Goal: Register for event/course

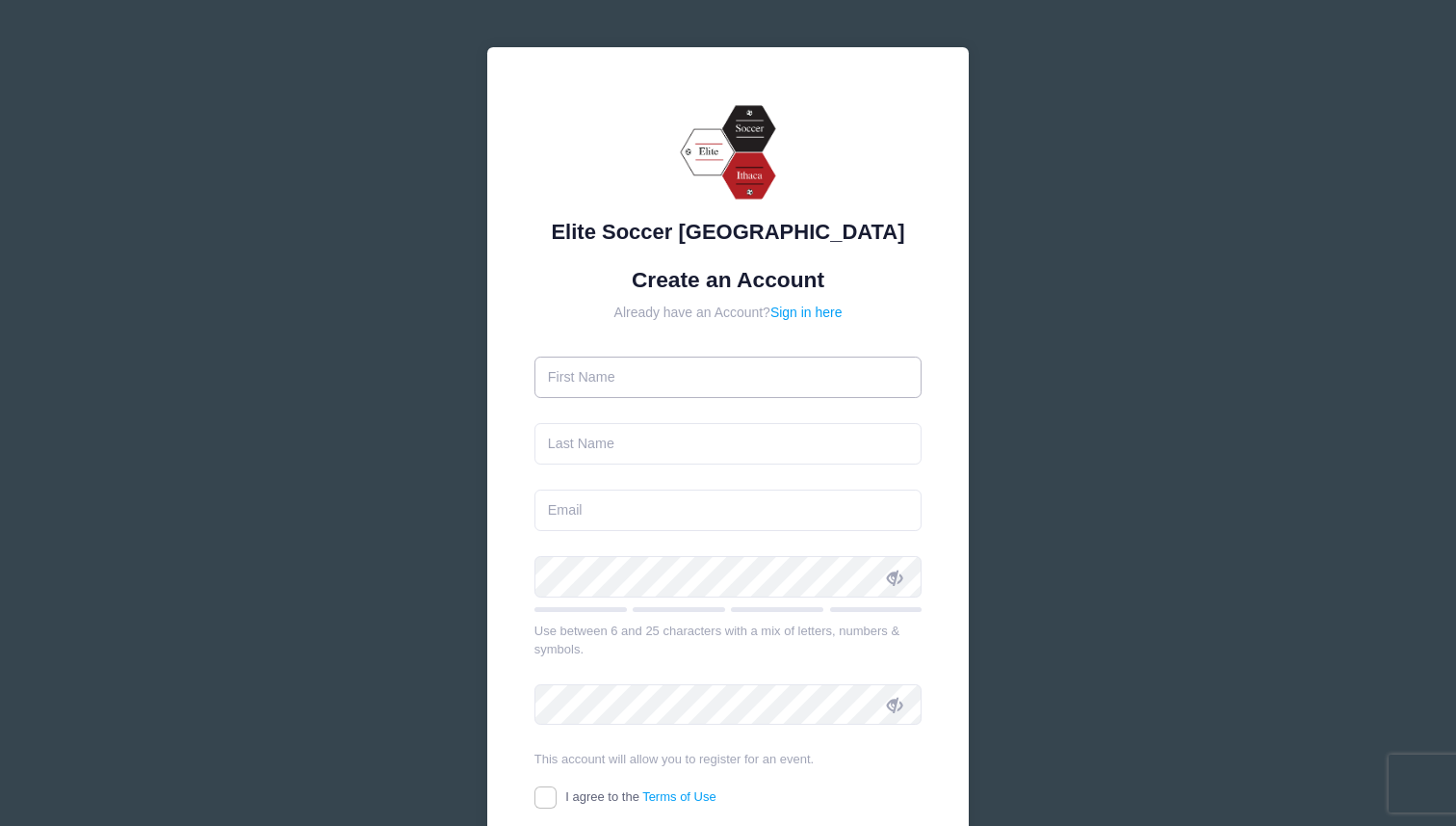
click at [617, 390] on input "text" at bounding box center [728, 377] width 389 height 42
type input "[PERSON_NAME]"
click at [639, 452] on input "text" at bounding box center [728, 443] width 389 height 42
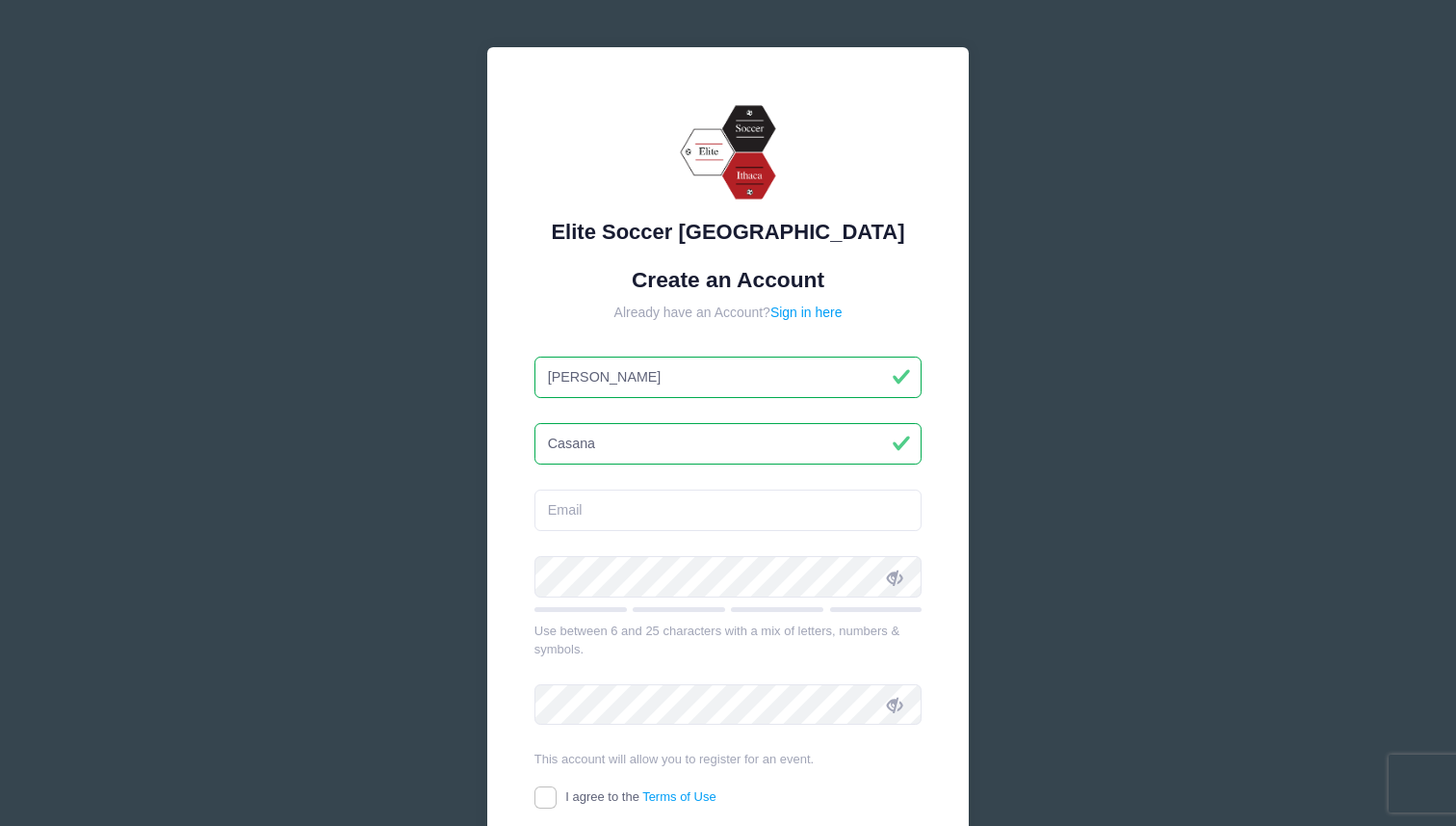
type input "Casana"
click at [612, 514] on input "email" at bounding box center [728, 510] width 389 height 42
type input "[EMAIL_ADDRESS][DOMAIN_NAME]"
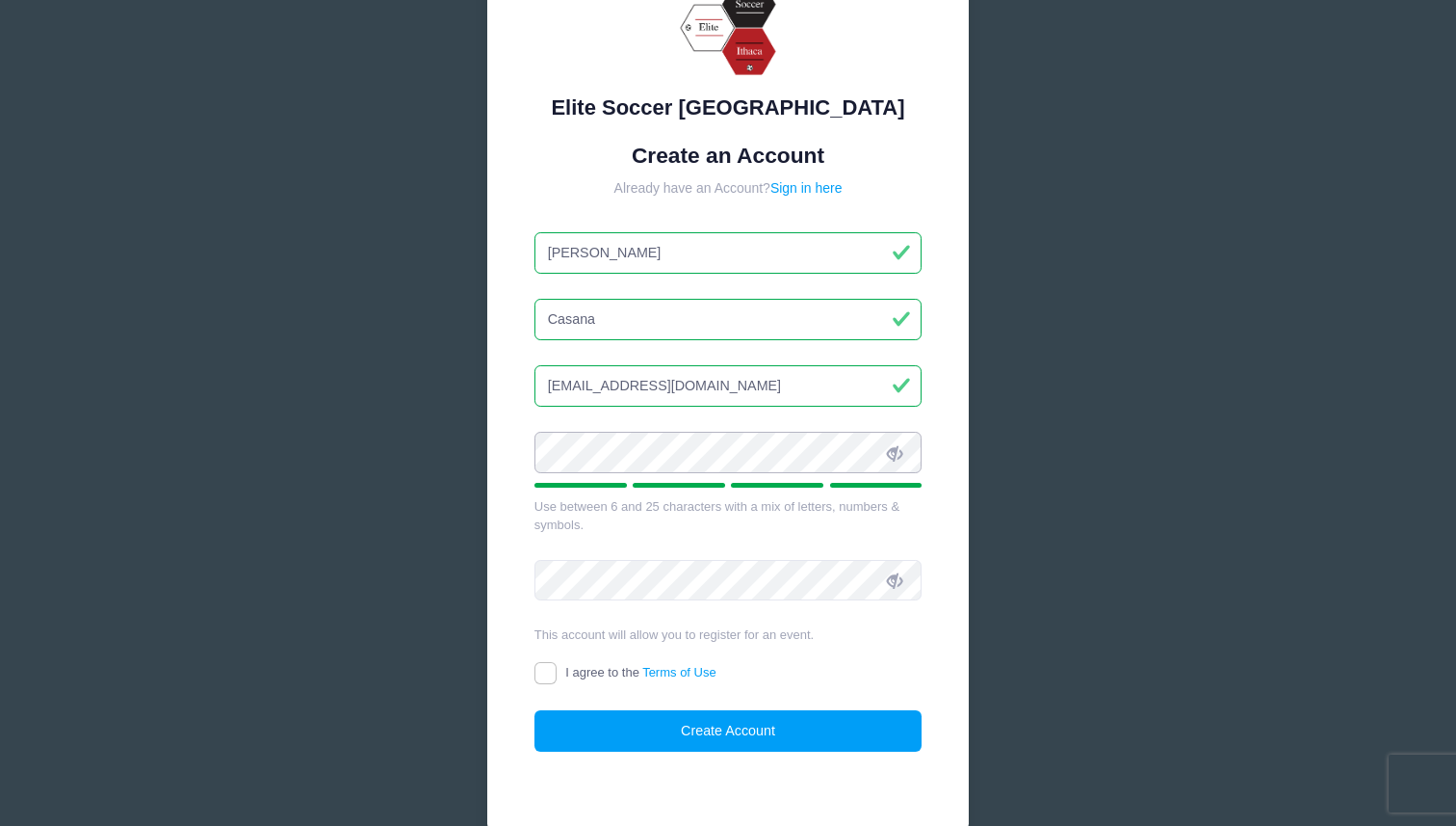
scroll to position [130, 0]
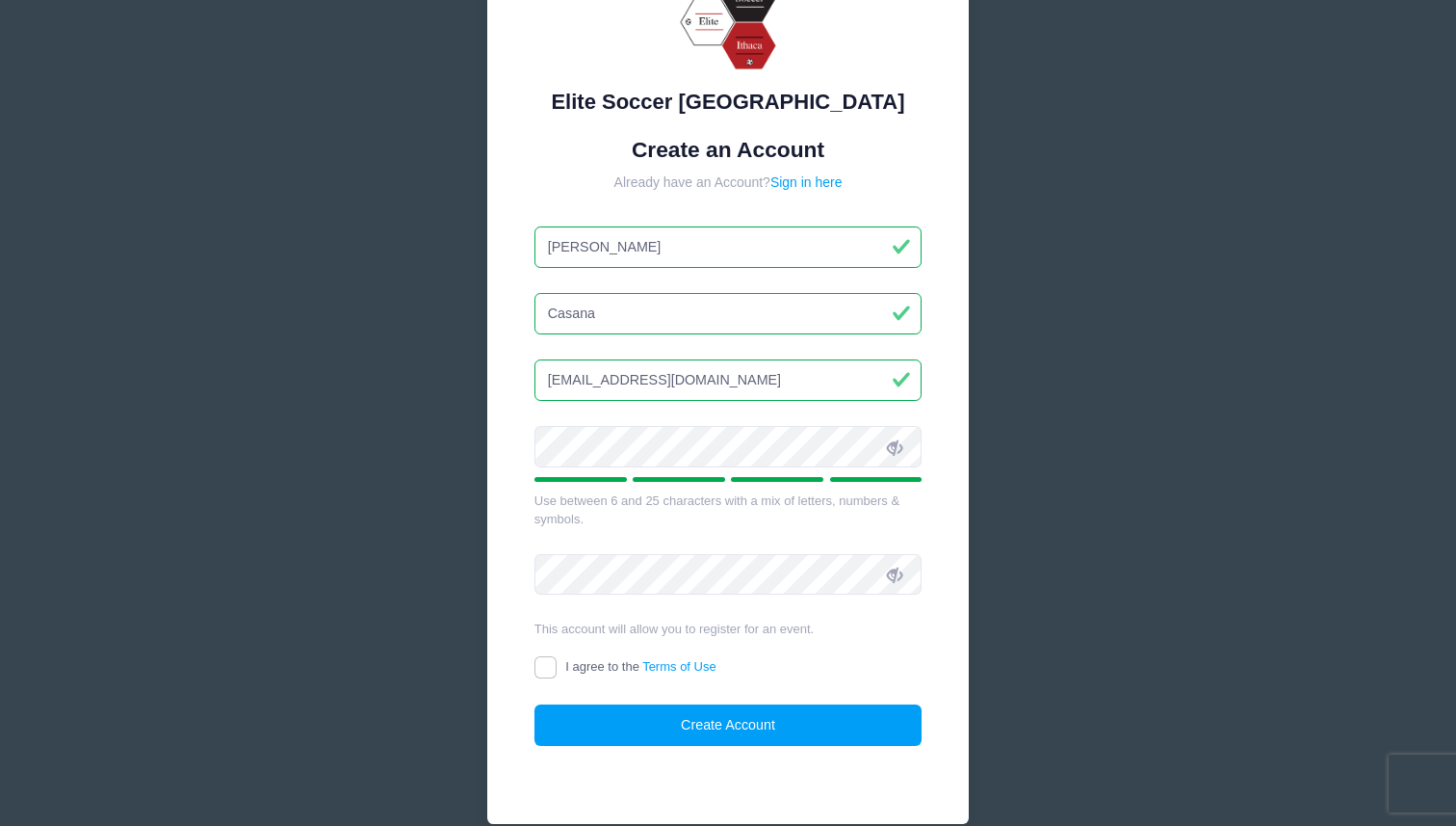
click at [896, 451] on icon at bounding box center [895, 447] width 16 height 16
click at [546, 665] on input "I agree to the Terms of Use" at bounding box center [545, 667] width 22 height 22
checkbox input "true"
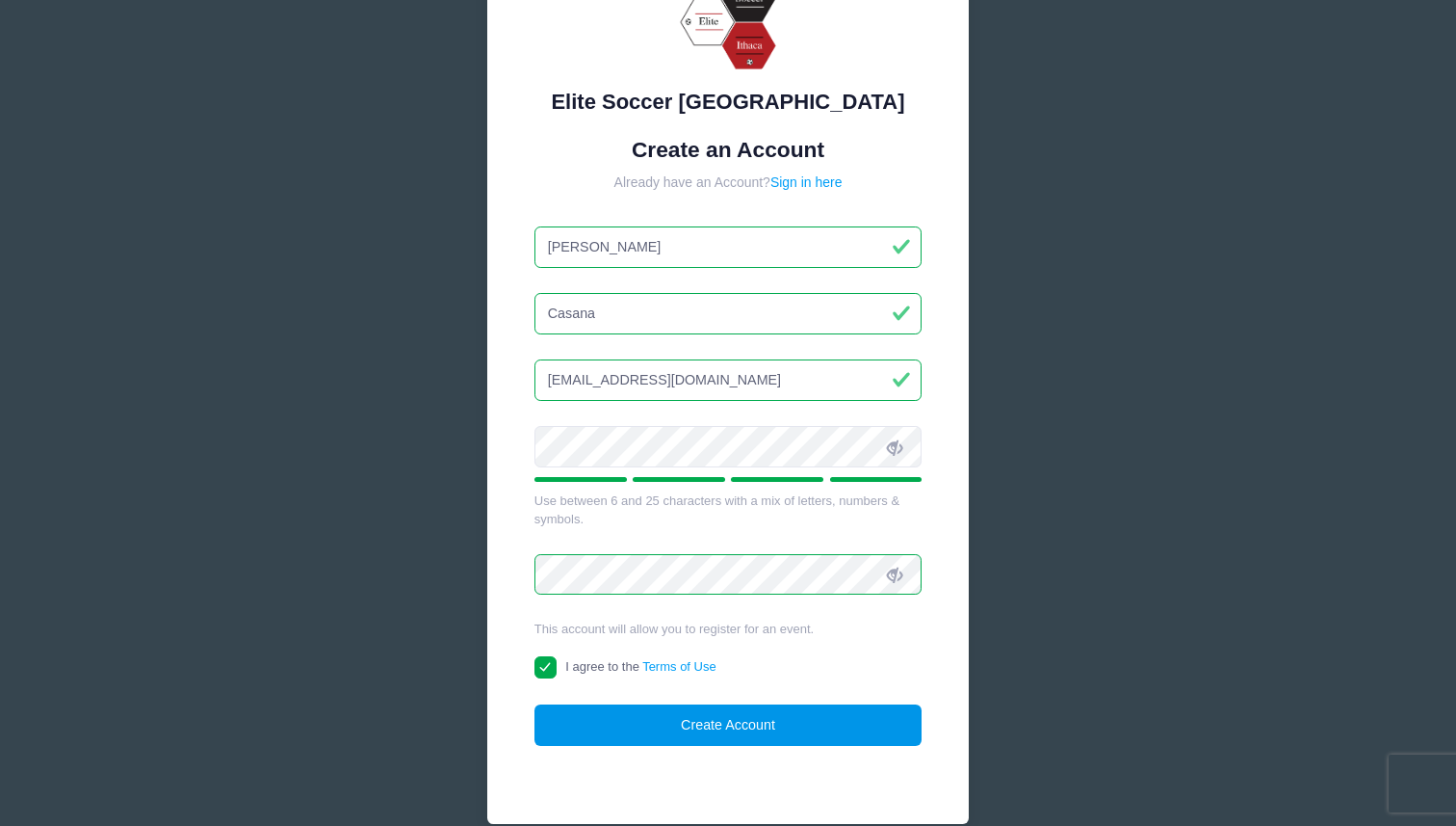
click at [611, 721] on button "Create Account" at bounding box center [728, 725] width 389 height 42
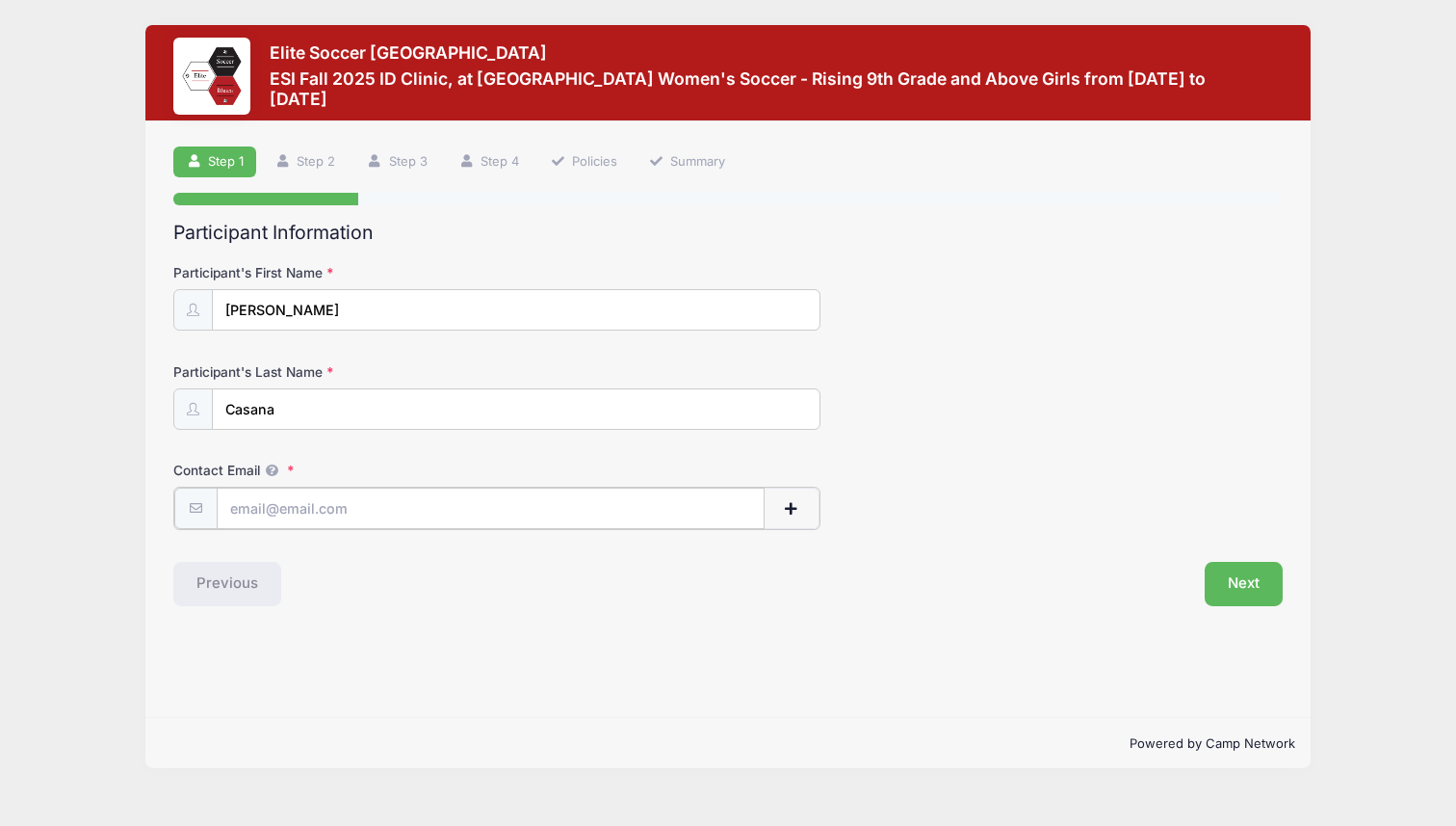
click at [411, 501] on input "Contact Email" at bounding box center [491, 508] width 549 height 42
type input "[EMAIL_ADDRESS][DOMAIN_NAME]"
click at [1229, 594] on button "Next" at bounding box center [1243, 582] width 78 height 45
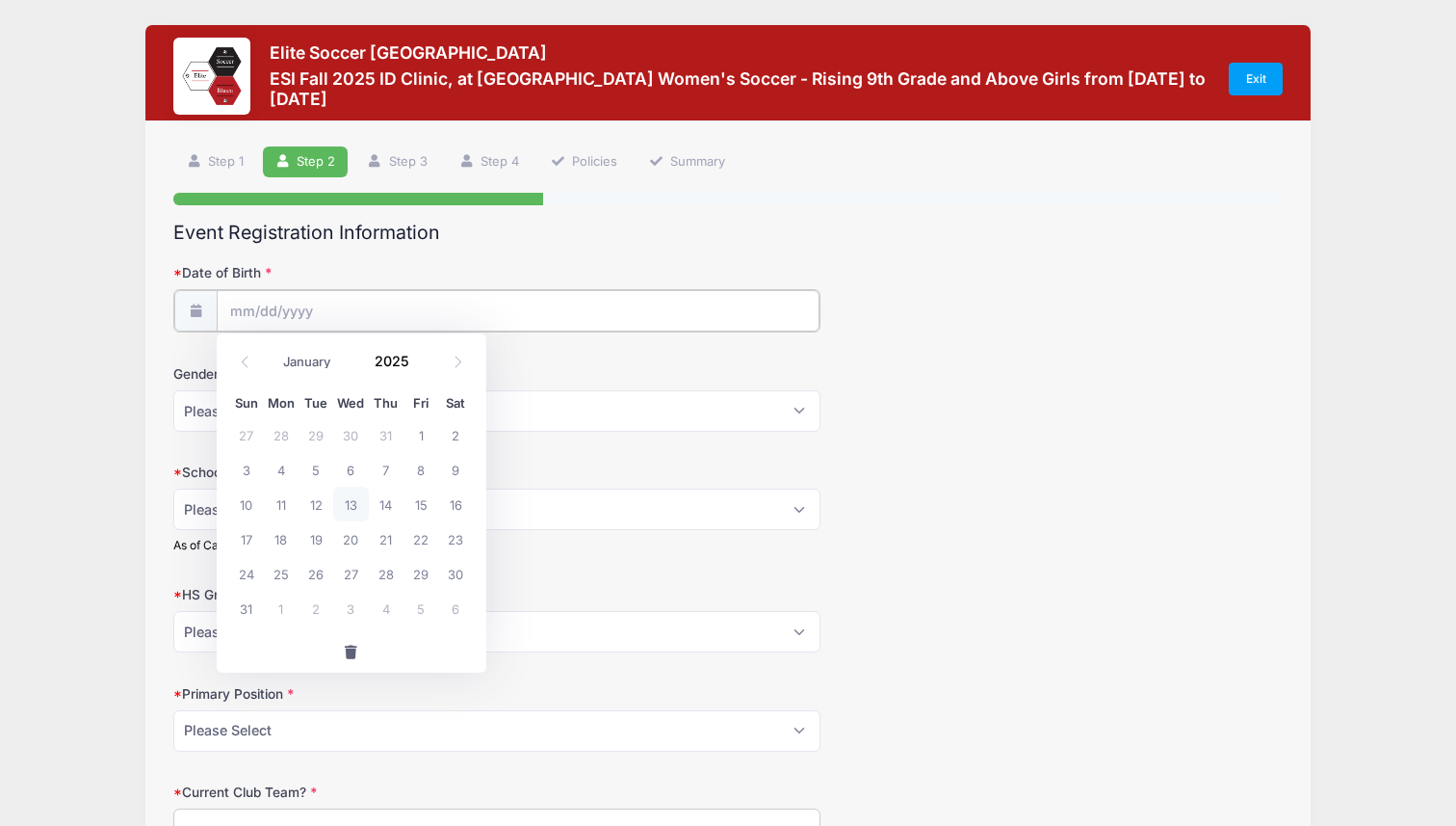
click at [554, 298] on input "Date of Birth" at bounding box center [518, 310] width 603 height 42
click at [317, 369] on select "January February March April May June July August September October November De…" at bounding box center [318, 362] width 85 height 25
select select "5"
click at [275, 350] on select "January February March April May June July August September October November De…" at bounding box center [318, 362] width 85 height 25
click at [422, 356] on span at bounding box center [422, 354] width 14 height 15
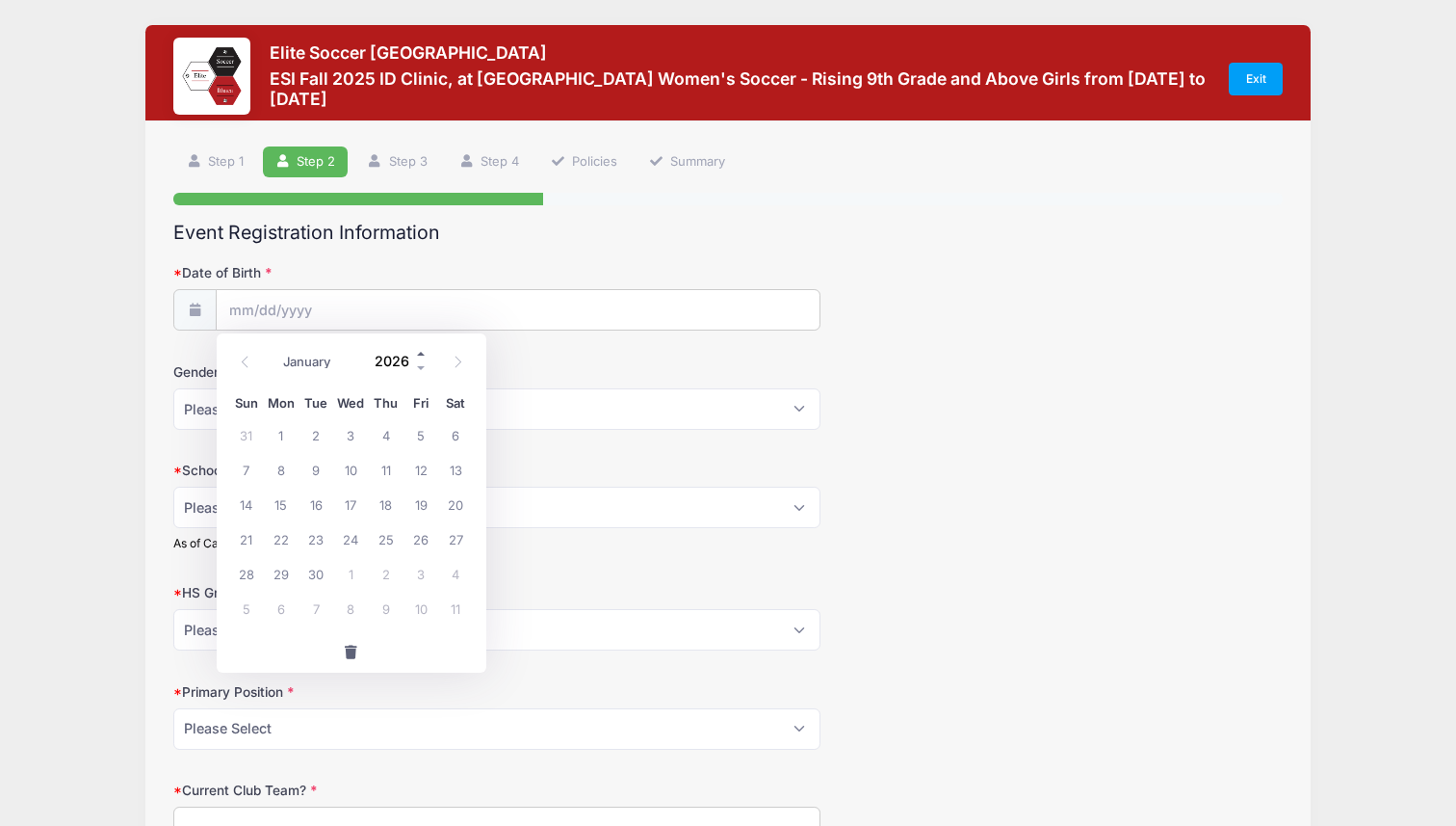
click at [424, 350] on span at bounding box center [422, 354] width 14 height 15
click at [423, 369] on span at bounding box center [422, 368] width 14 height 15
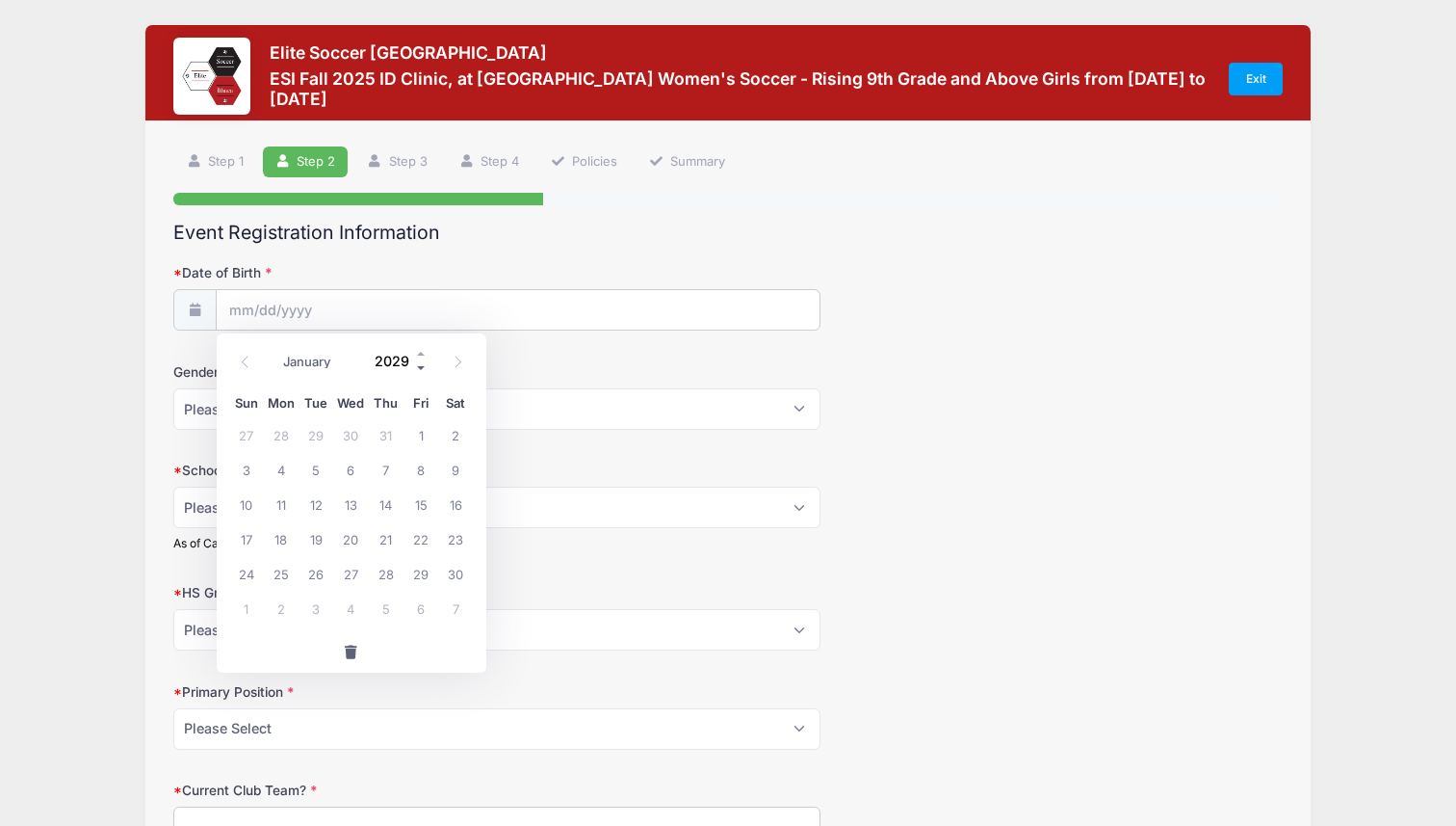
click at [423, 369] on span at bounding box center [422, 368] width 14 height 15
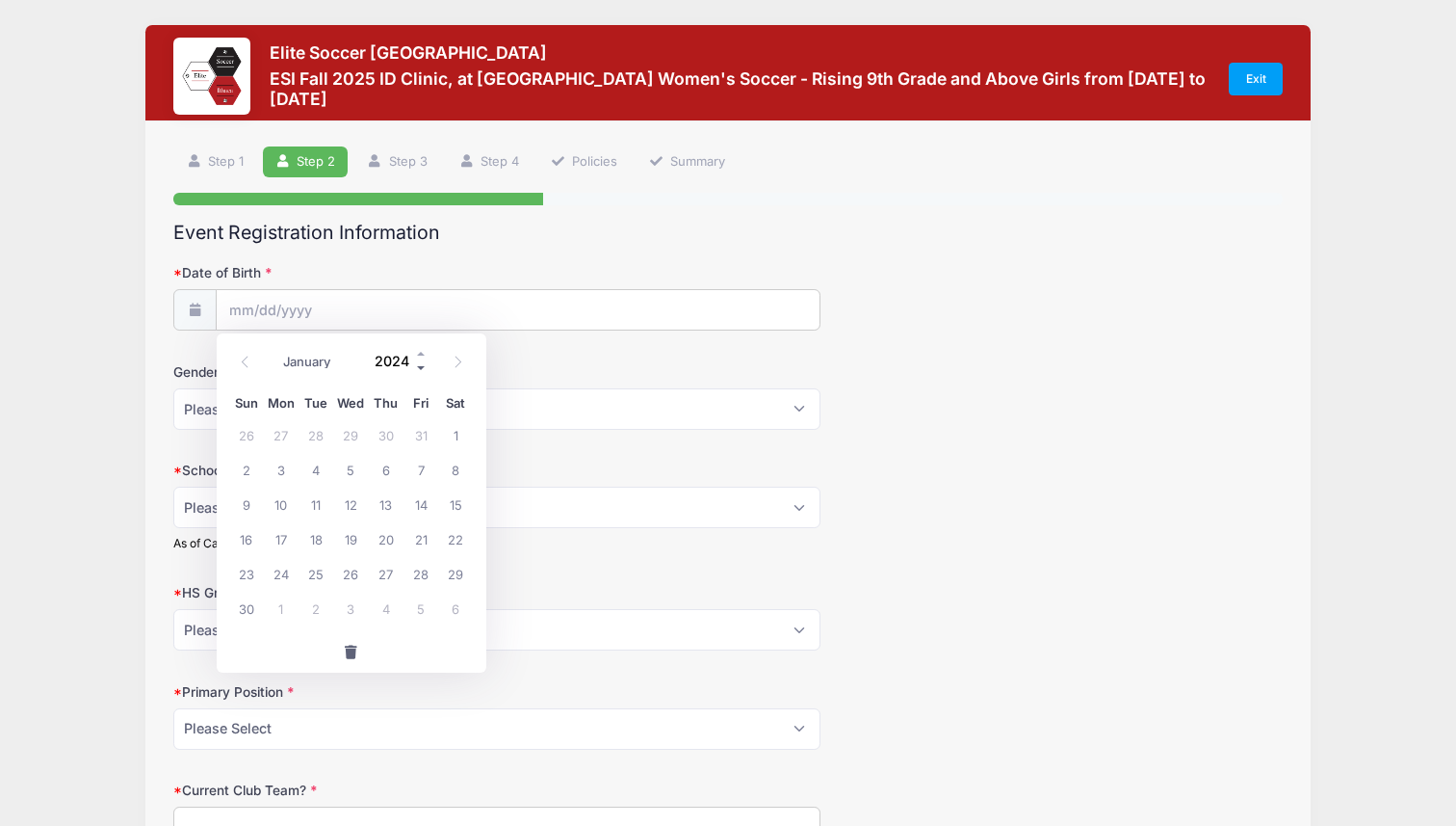
click at [423, 369] on span at bounding box center [422, 368] width 14 height 15
click at [403, 367] on input "2023" at bounding box center [397, 361] width 62 height 29
type input "2009"
click at [252, 544] on span "21" at bounding box center [247, 538] width 35 height 35
type input "[DATE]"
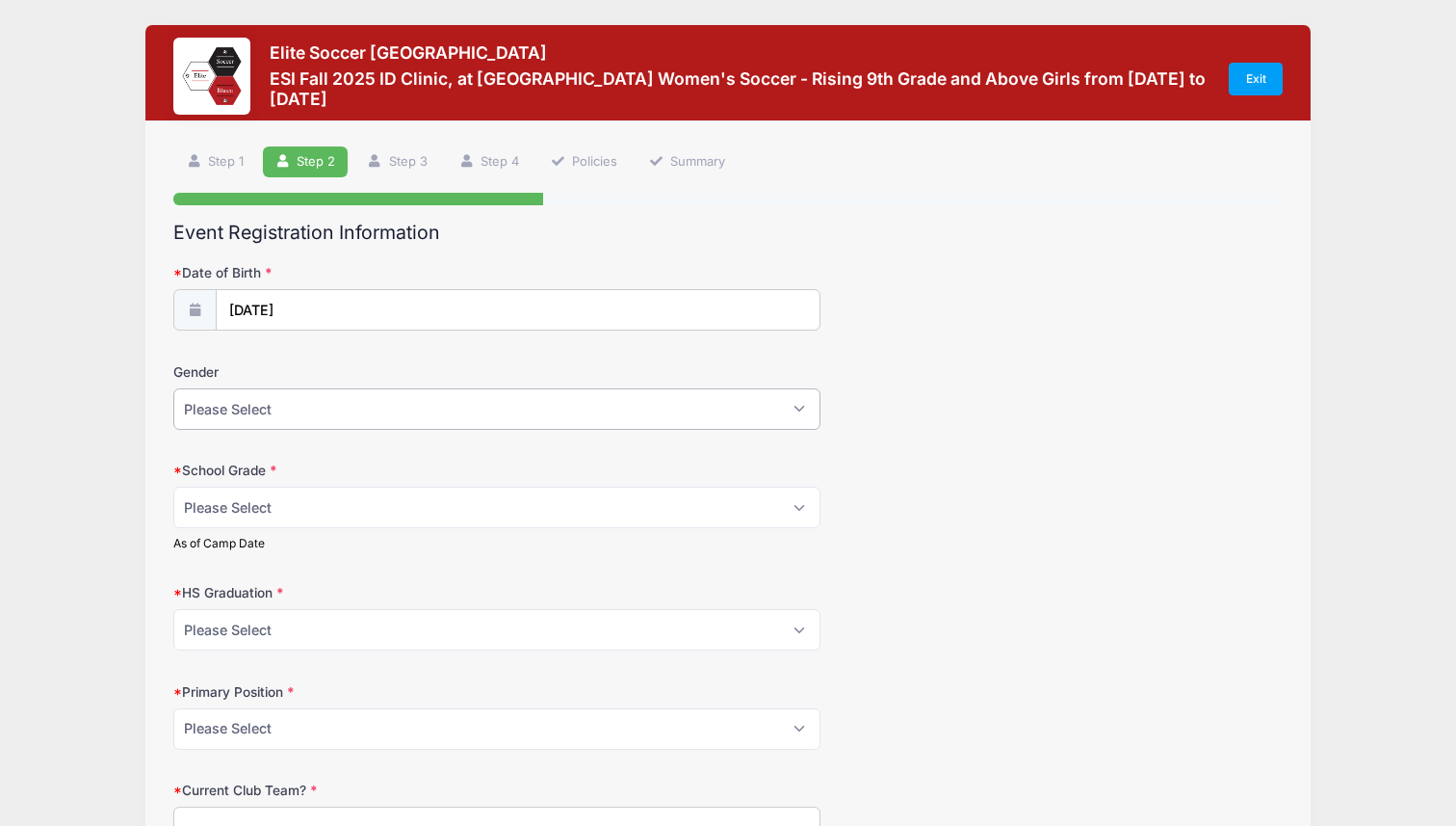
click at [322, 400] on select "Please Select [DEMOGRAPHIC_DATA] [DEMOGRAPHIC_DATA]" at bounding box center [496, 409] width 647 height 42
select select "[DEMOGRAPHIC_DATA]"
click at [173, 389] on select "Please Select [DEMOGRAPHIC_DATA] [DEMOGRAPHIC_DATA]" at bounding box center [496, 409] width 647 height 42
click at [317, 504] on select "Please Select Freshman Sophomore Junior Senior Graduated HS" at bounding box center [496, 507] width 647 height 42
select select "Junior"
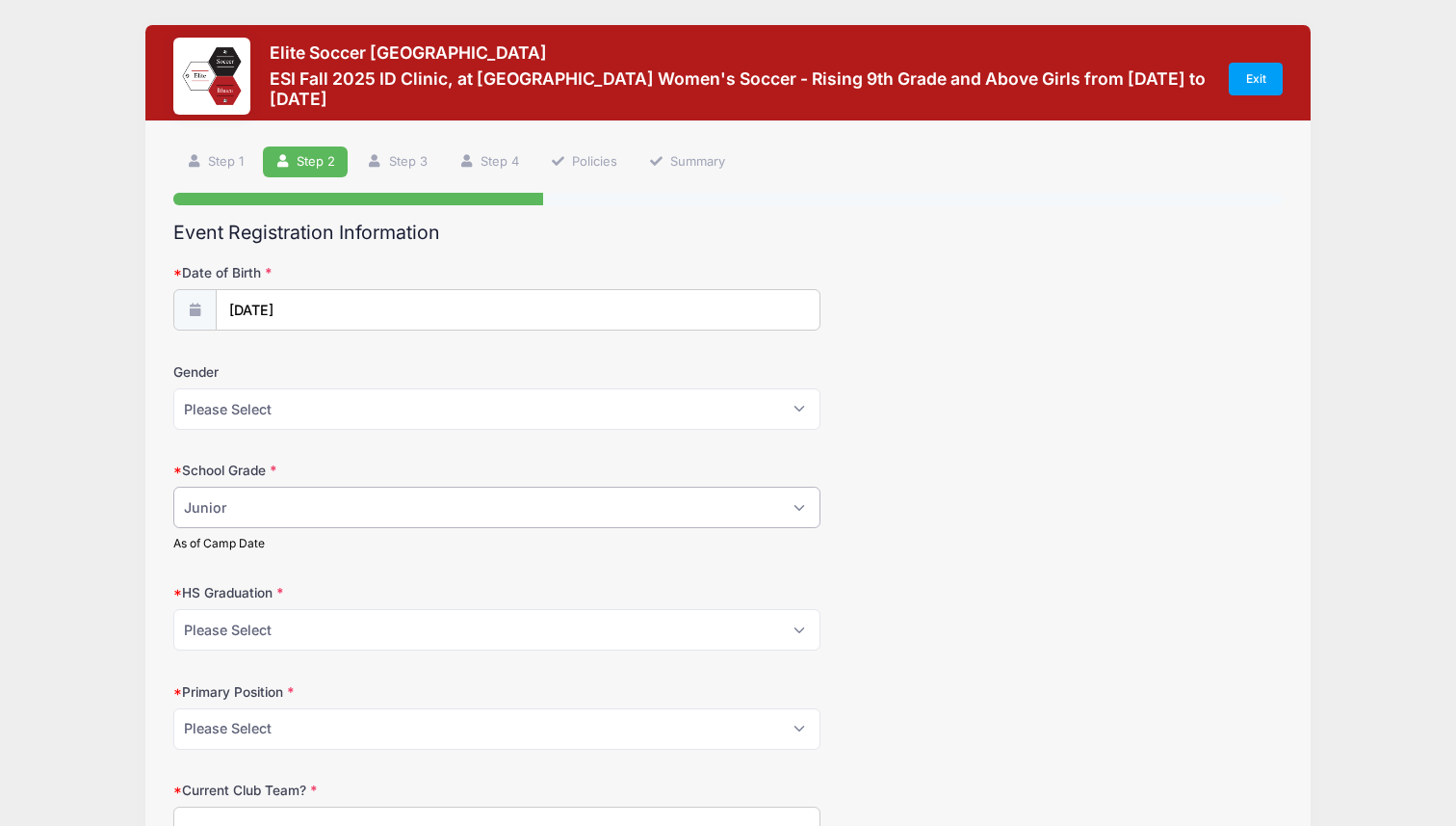
click at [173, 487] on select "Please Select Freshman Sophomore Junior Senior Graduated HS" at bounding box center [496, 507] width 647 height 42
click at [323, 625] on select "Please Select 2021 2022 2023 2024 2025 2026 2027 2028 2029 2030" at bounding box center [496, 630] width 647 height 42
select select "2027"
click at [173, 609] on select "Please Select 2021 2022 2023 2024 2025 2026 2027 2028 2029 2030" at bounding box center [496, 630] width 647 height 42
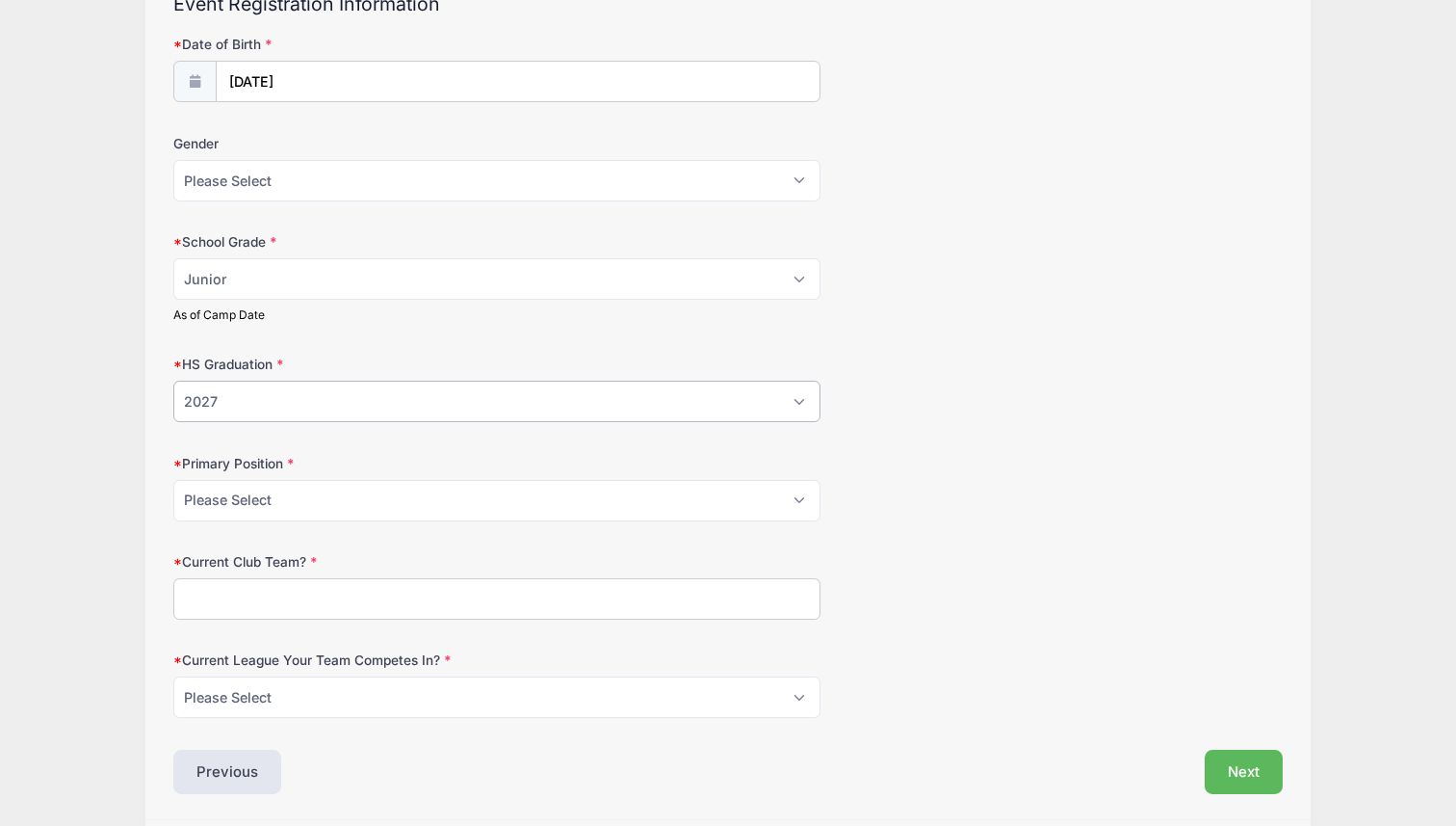
scroll to position [251, 0]
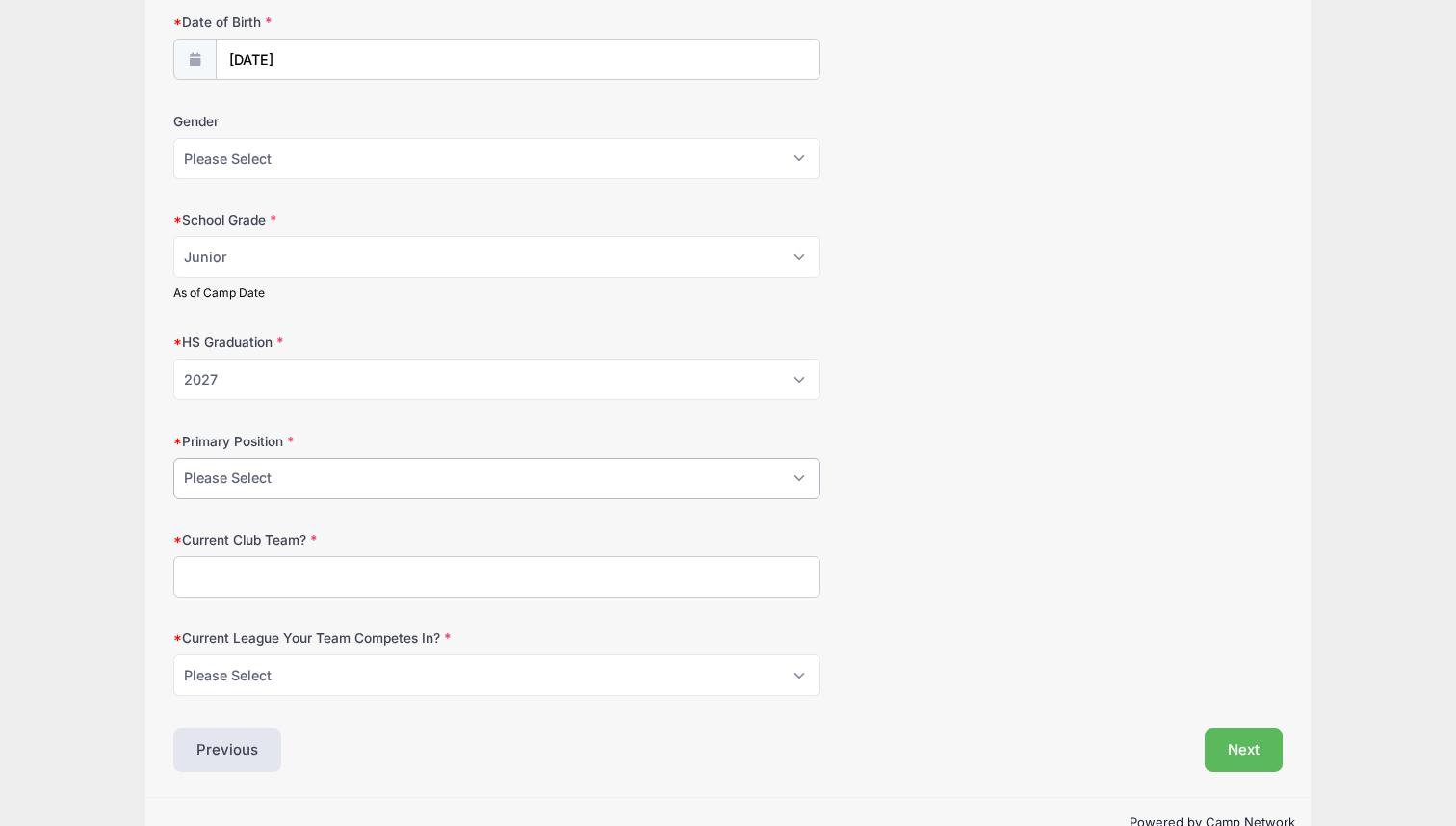
click at [308, 474] on select "Please Select GK Center Defender Wide Defender Center Midfielder Wide Forward C…" at bounding box center [496, 478] width 647 height 42
select select "Wide Defender"
click at [173, 458] on select "Please Select GK Center Defender Wide Defender Center Midfielder Wide Forward C…" at bounding box center [496, 478] width 647 height 42
click at [283, 587] on input "Current Club Team?" at bounding box center [496, 576] width 647 height 42
type input "Beach FC ECNL"
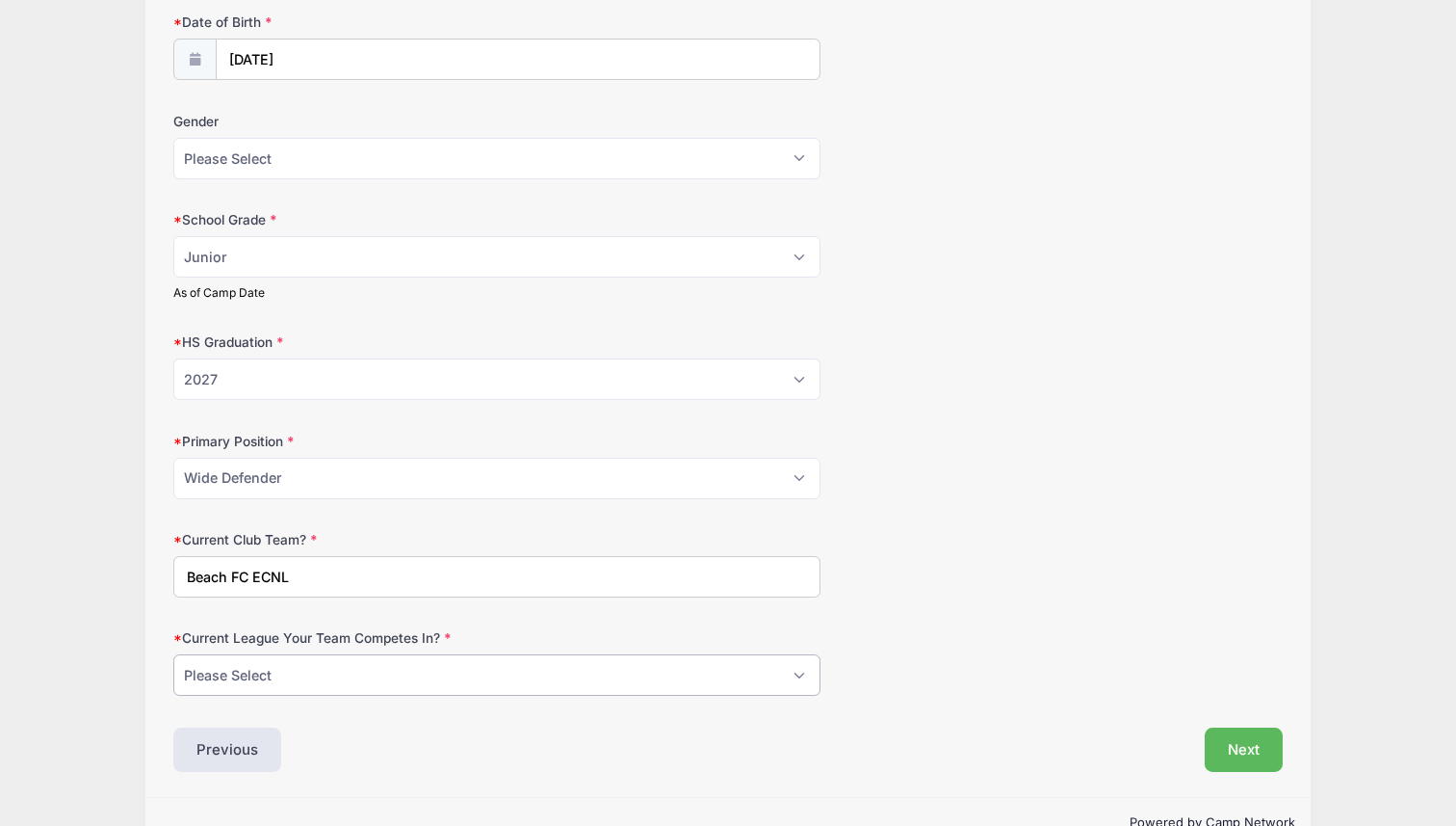
click at [230, 677] on select "Please Select ECNL ECRL [GEOGRAPHIC_DATA] Other" at bounding box center [496, 674] width 647 height 42
select select "ECNL"
click at [173, 654] on select "Please Select ECNL ECRL [GEOGRAPHIC_DATA] Other" at bounding box center [496, 674] width 647 height 42
click at [275, 587] on input "Beach FC ECNL" at bounding box center [496, 576] width 647 height 42
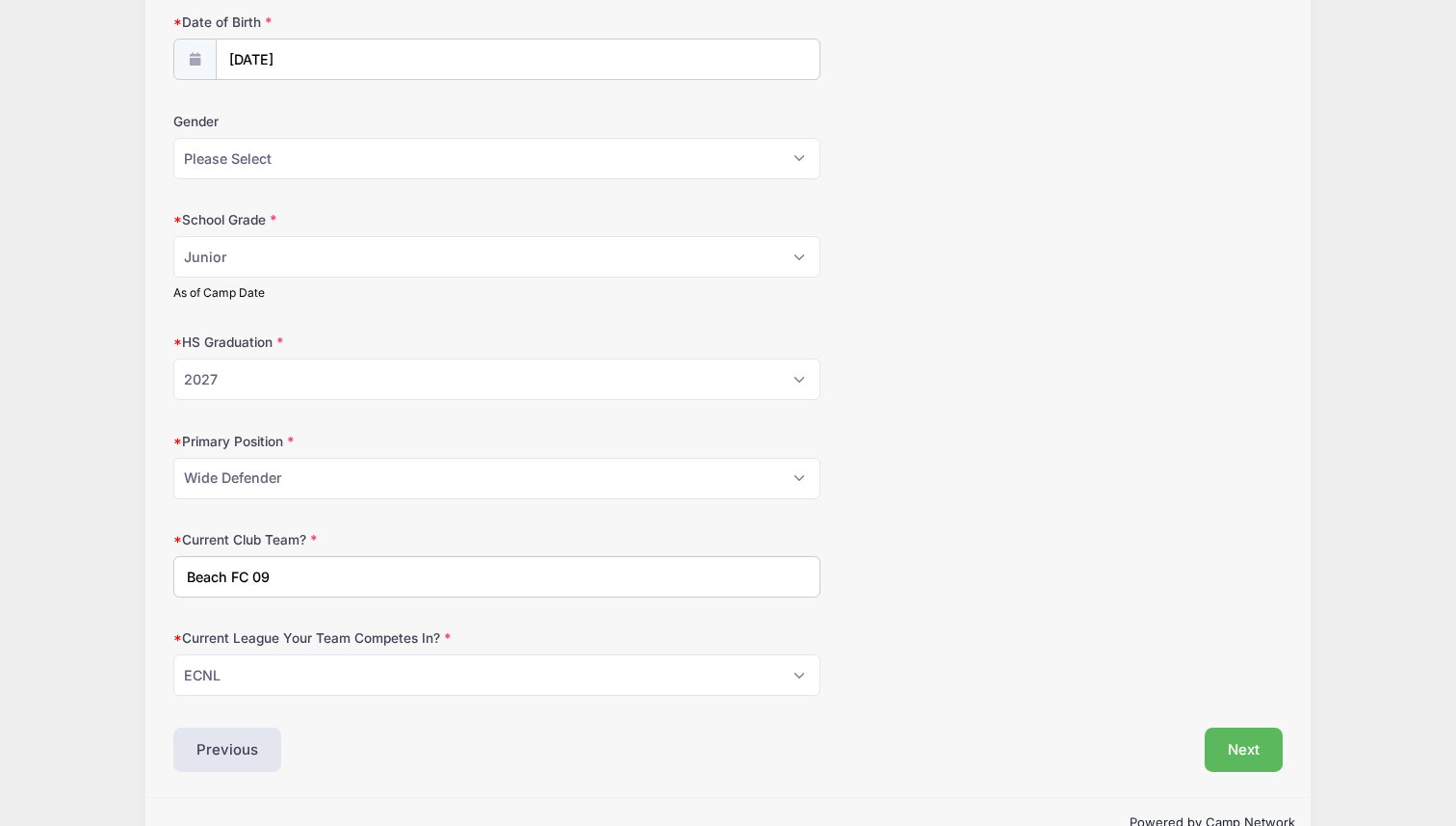
type input "Beach FC 09"
click at [490, 715] on div "Event Registration Information Date of Birth [DATE] Gender Please Select [DEMOG…" at bounding box center [728, 371] width 1109 height 801
click at [1256, 752] on button "Next" at bounding box center [1243, 749] width 78 height 45
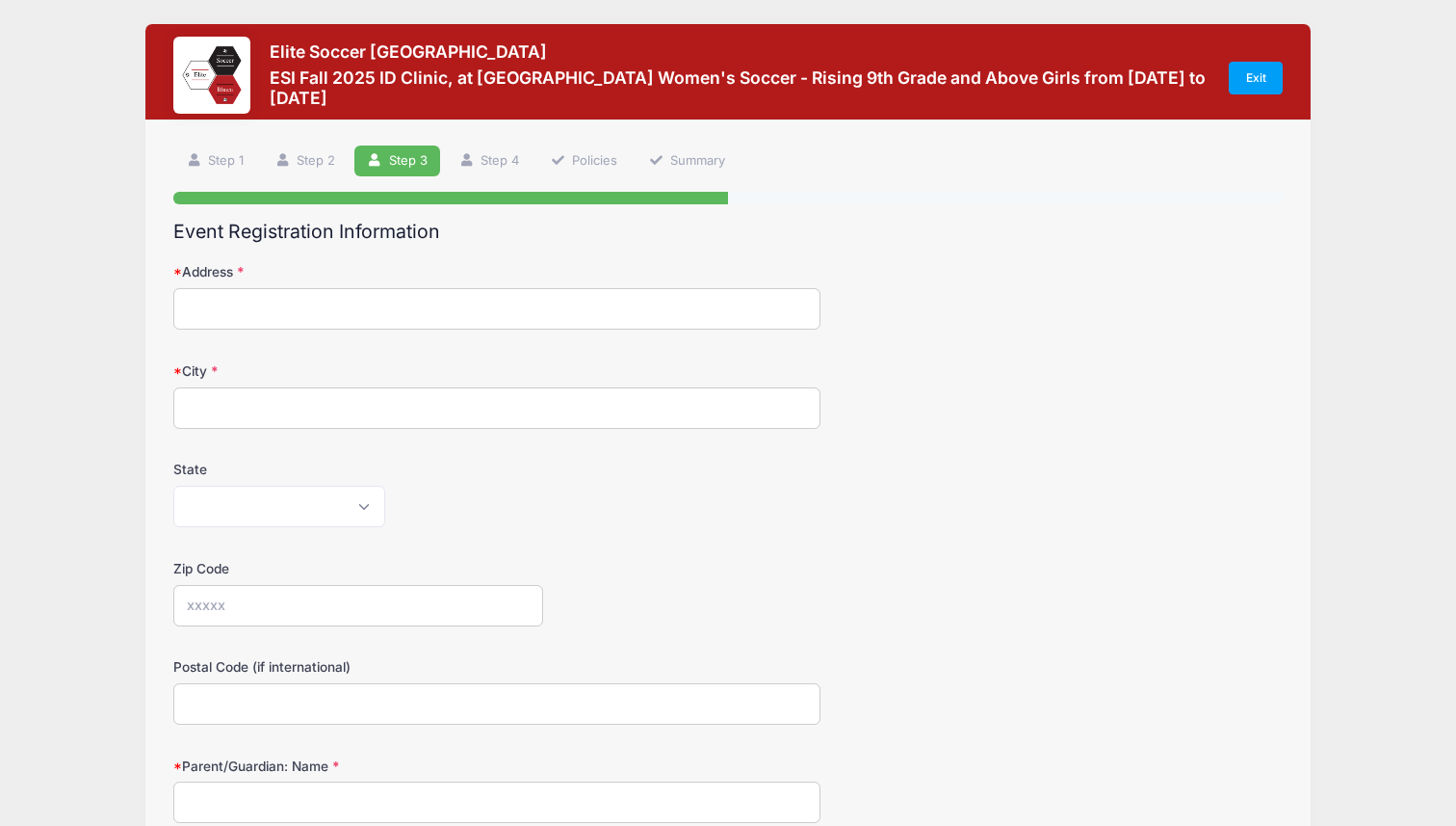
scroll to position [0, 0]
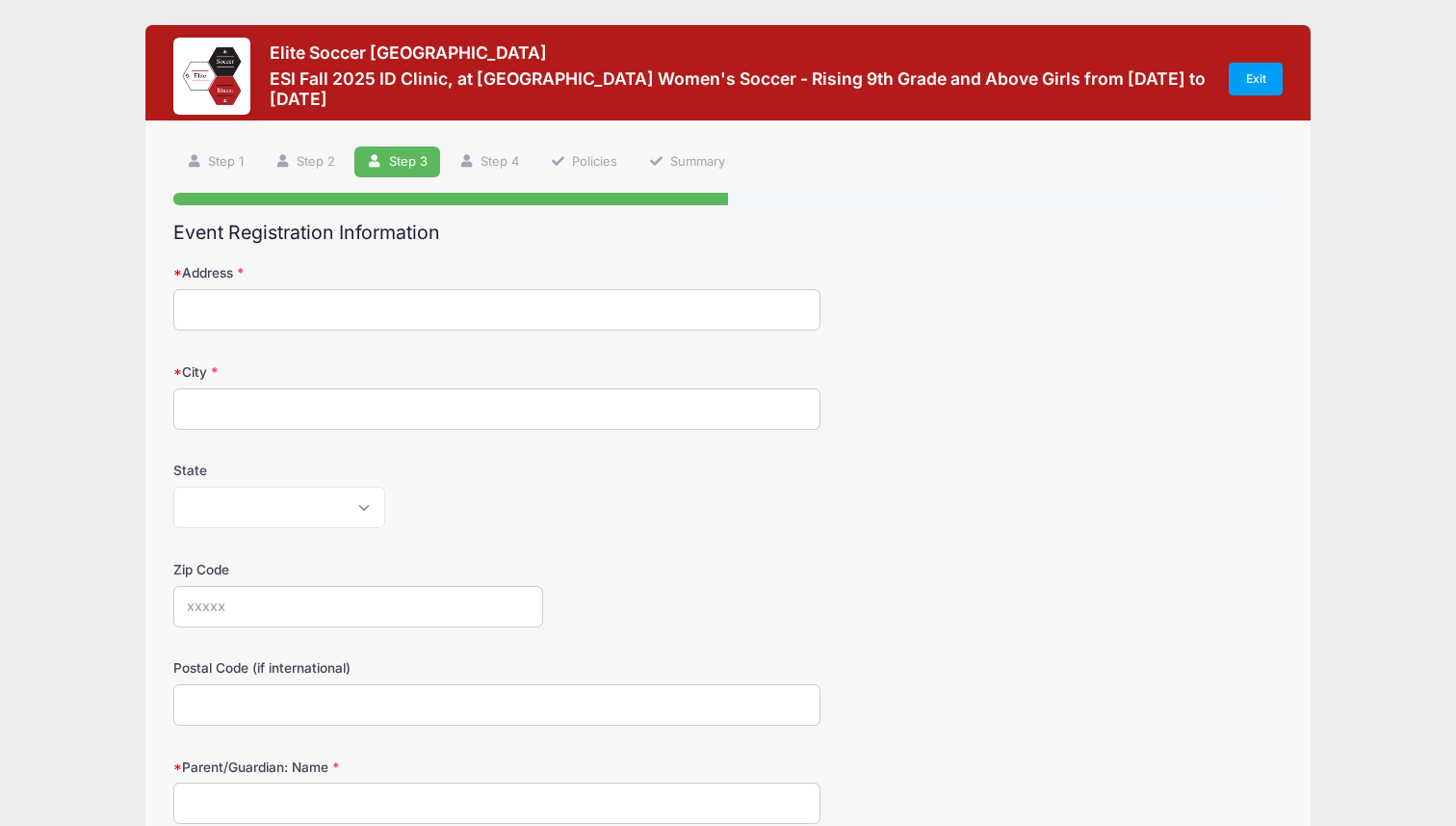
click at [628, 311] on input "Address" at bounding box center [496, 309] width 647 height 42
type input "[STREET_ADDRESS][PERSON_NAME]"
click at [535, 428] on input "City" at bounding box center [496, 409] width 647 height 42
type input "[GEOGRAPHIC_DATA]"
click at [332, 515] on select "[US_STATE] [US_STATE] [US_STATE] [US_STATE] [US_STATE] Armed Forces Africa Arme…" at bounding box center [279, 507] width 212 height 42
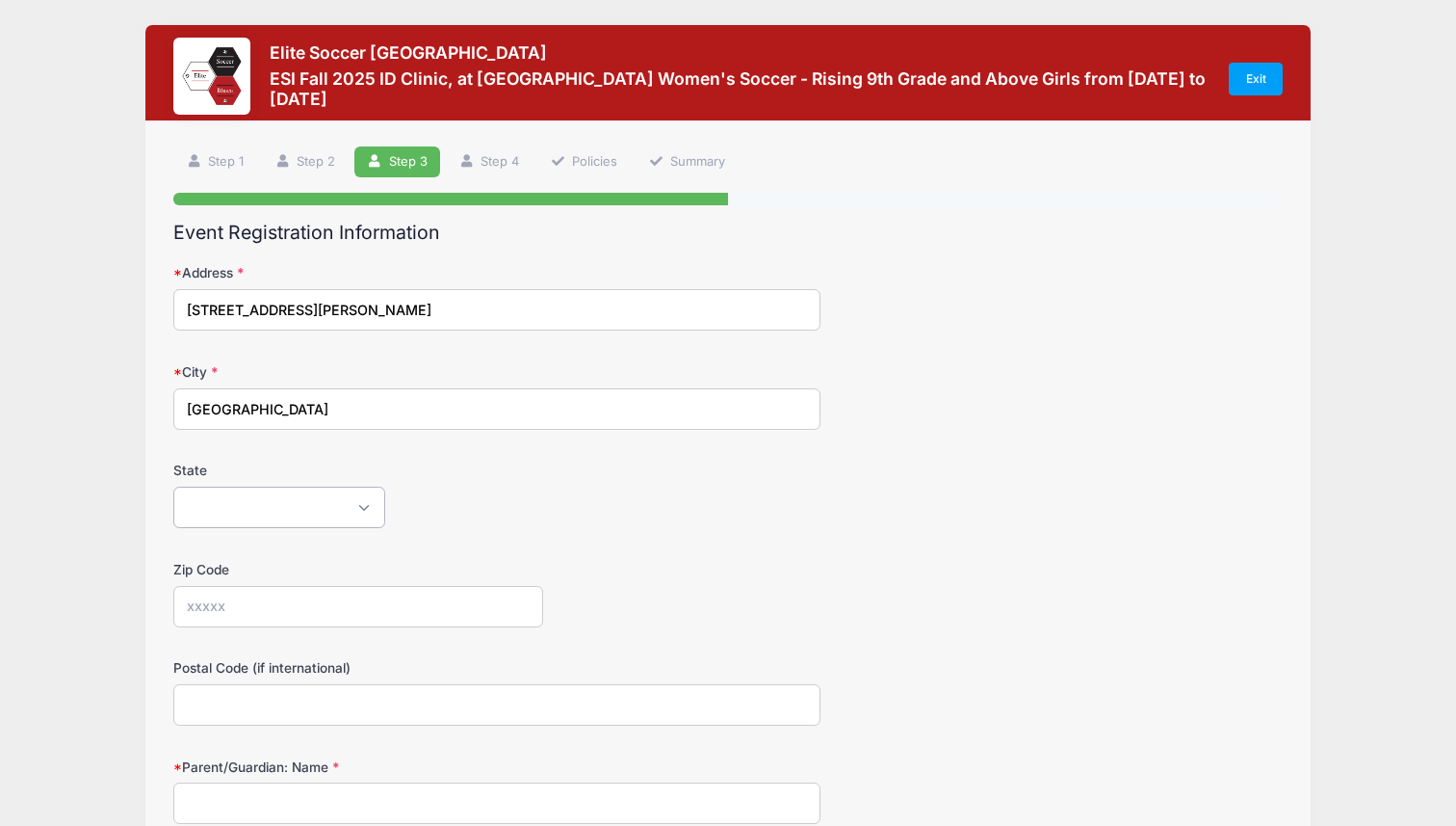
select select "CA"
click at [173, 487] on select "[US_STATE] [US_STATE] [US_STATE] [US_STATE] [US_STATE] Armed Forces Africa Arme…" at bounding box center [279, 507] width 212 height 42
click at [279, 614] on input "Zip Code" at bounding box center [357, 606] width 370 height 42
type input "90278"
click at [300, 713] on input "Postal Code (if international)" at bounding box center [496, 705] width 647 height 42
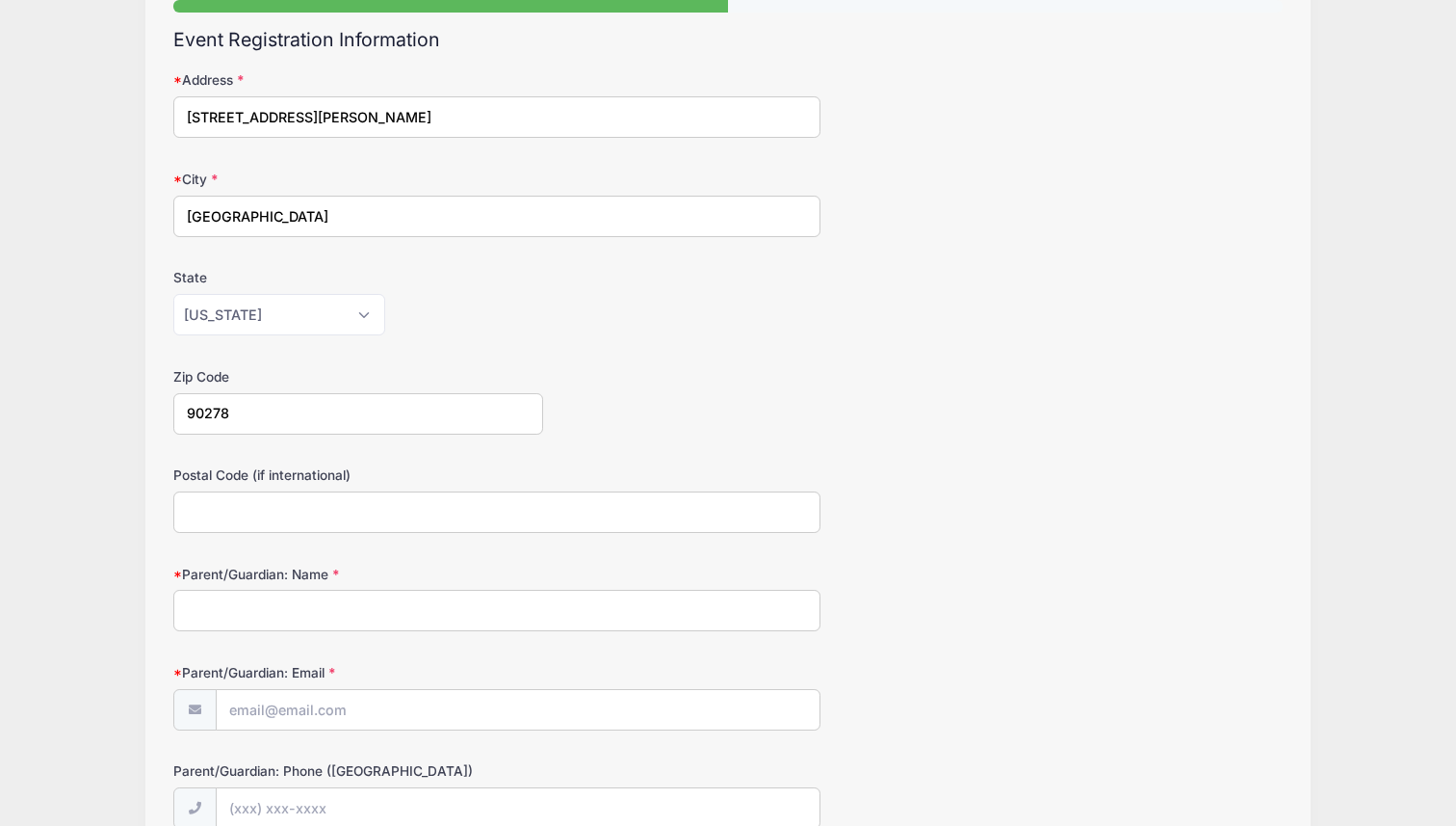
scroll to position [204, 0]
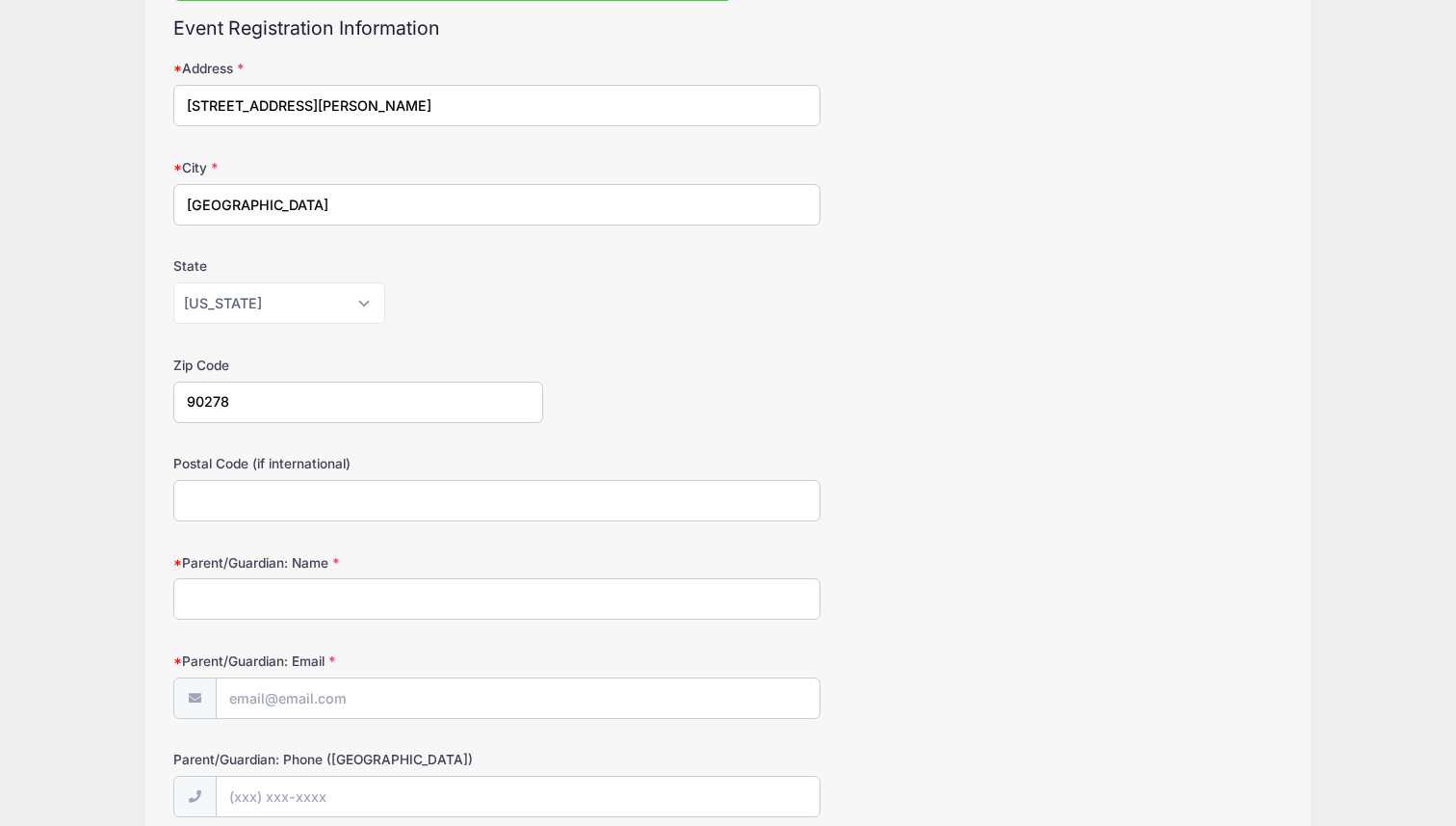
click at [242, 606] on input "Parent/Guardian: Name" at bounding box center [496, 599] width 647 height 42
type input "[PERSON_NAME]"
click at [335, 695] on input "Parent/Guardian: Email" at bounding box center [518, 699] width 603 height 42
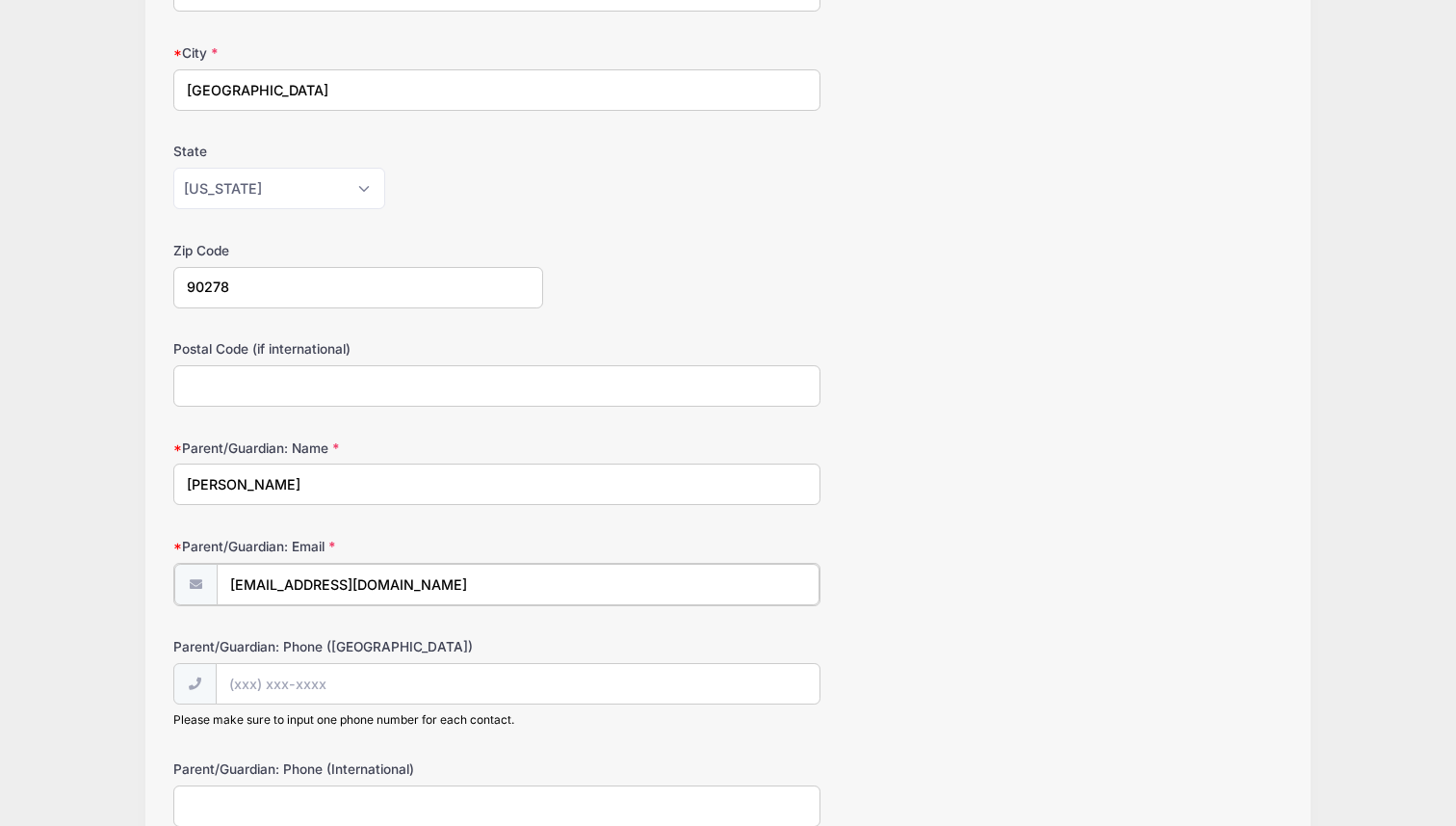
scroll to position [383, 0]
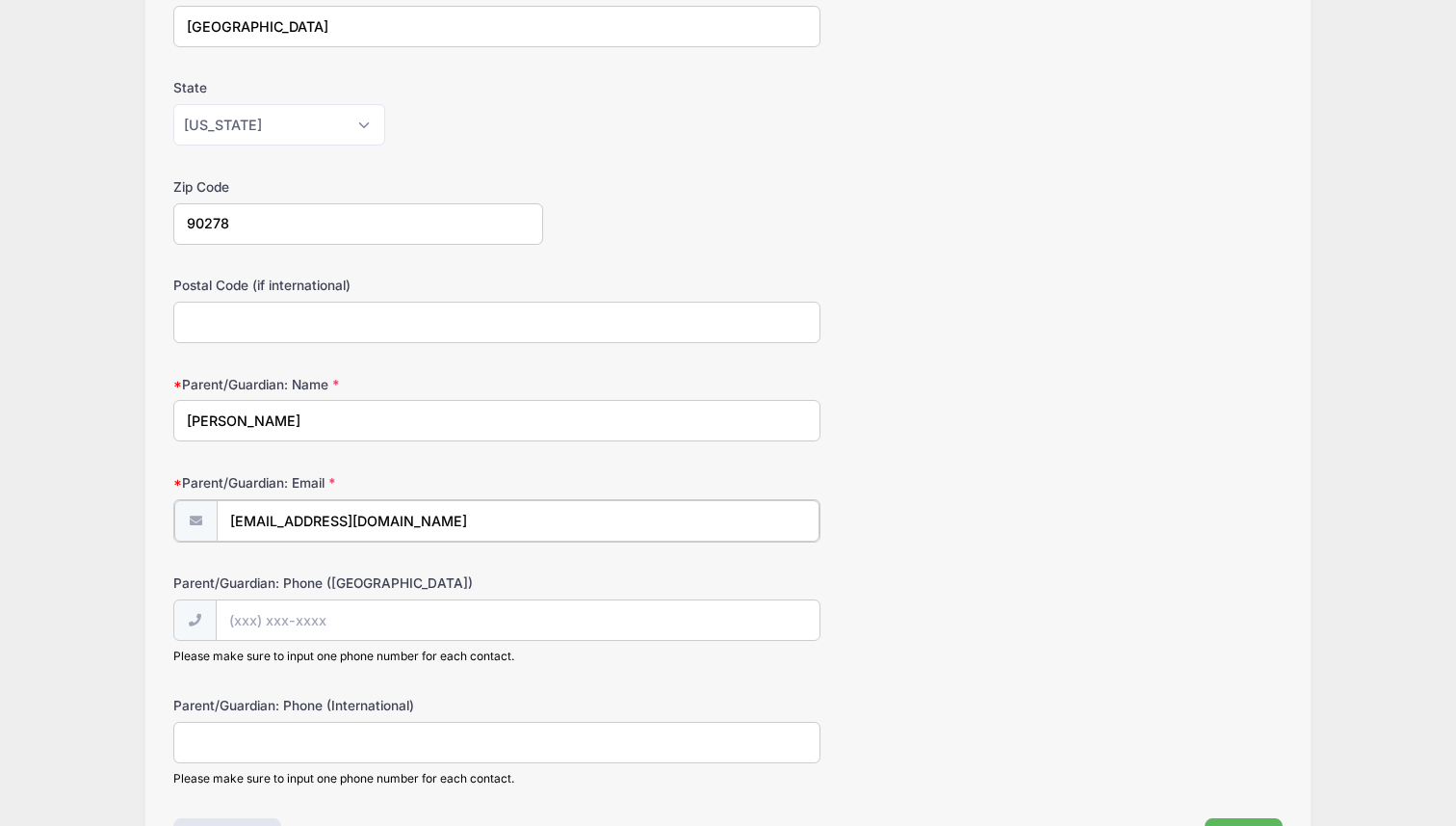
type input "[EMAIL_ADDRESS][DOMAIN_NAME]"
click at [340, 632] on input "Parent/Guardian: Phone ([GEOGRAPHIC_DATA])" at bounding box center [518, 619] width 603 height 42
click at [300, 621] on input "[PHONE_NUMBER]" at bounding box center [518, 619] width 603 height 42
click at [394, 637] on input "[PHONE_NUMBER]" at bounding box center [518, 619] width 603 height 42
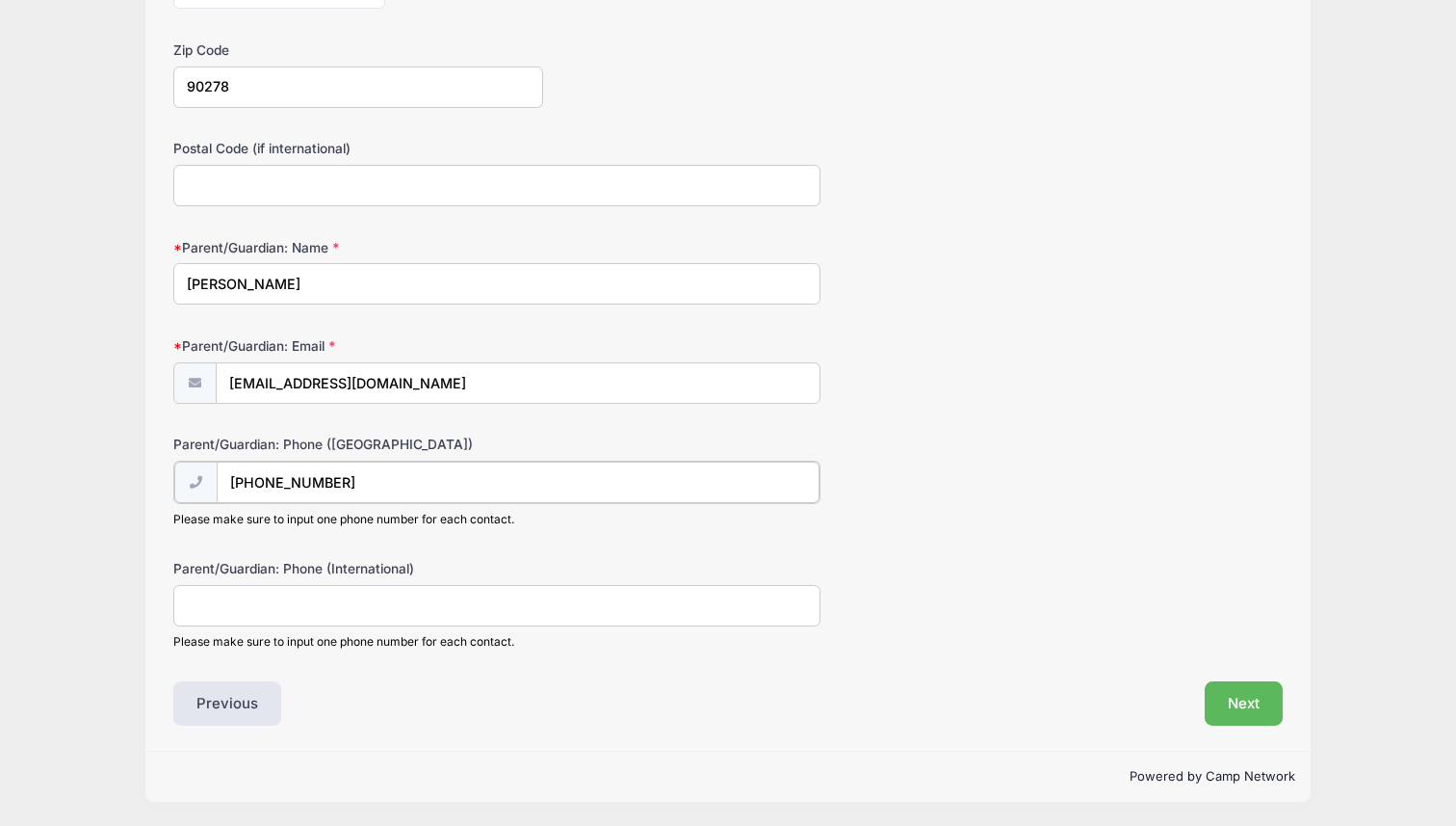
type input "[PHONE_NUMBER]"
click at [312, 609] on input "Parent/Guardian: Phone (International)" at bounding box center [496, 605] width 647 height 42
click at [1251, 701] on button "Next" at bounding box center [1243, 704] width 78 height 45
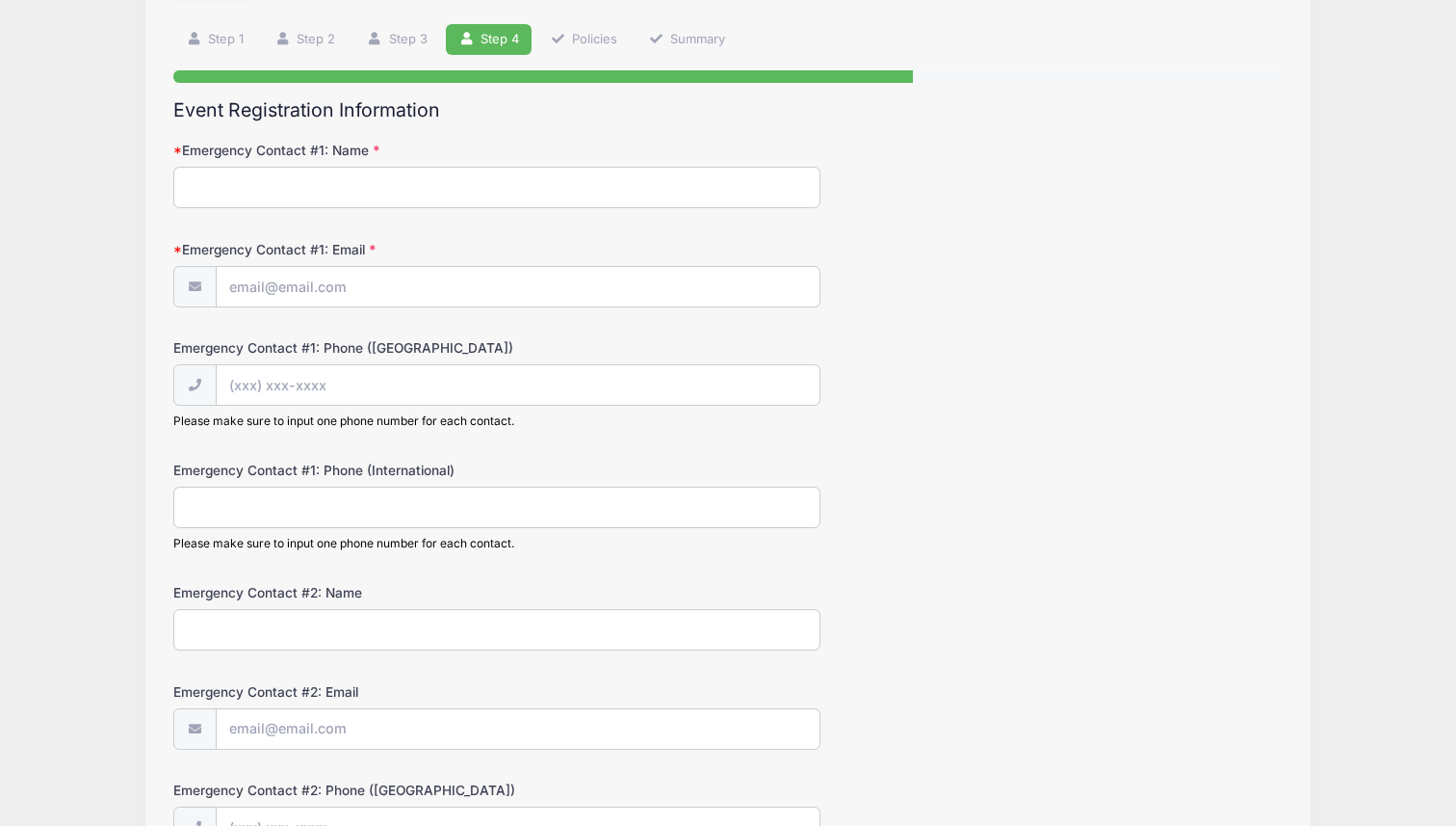
scroll to position [137, 0]
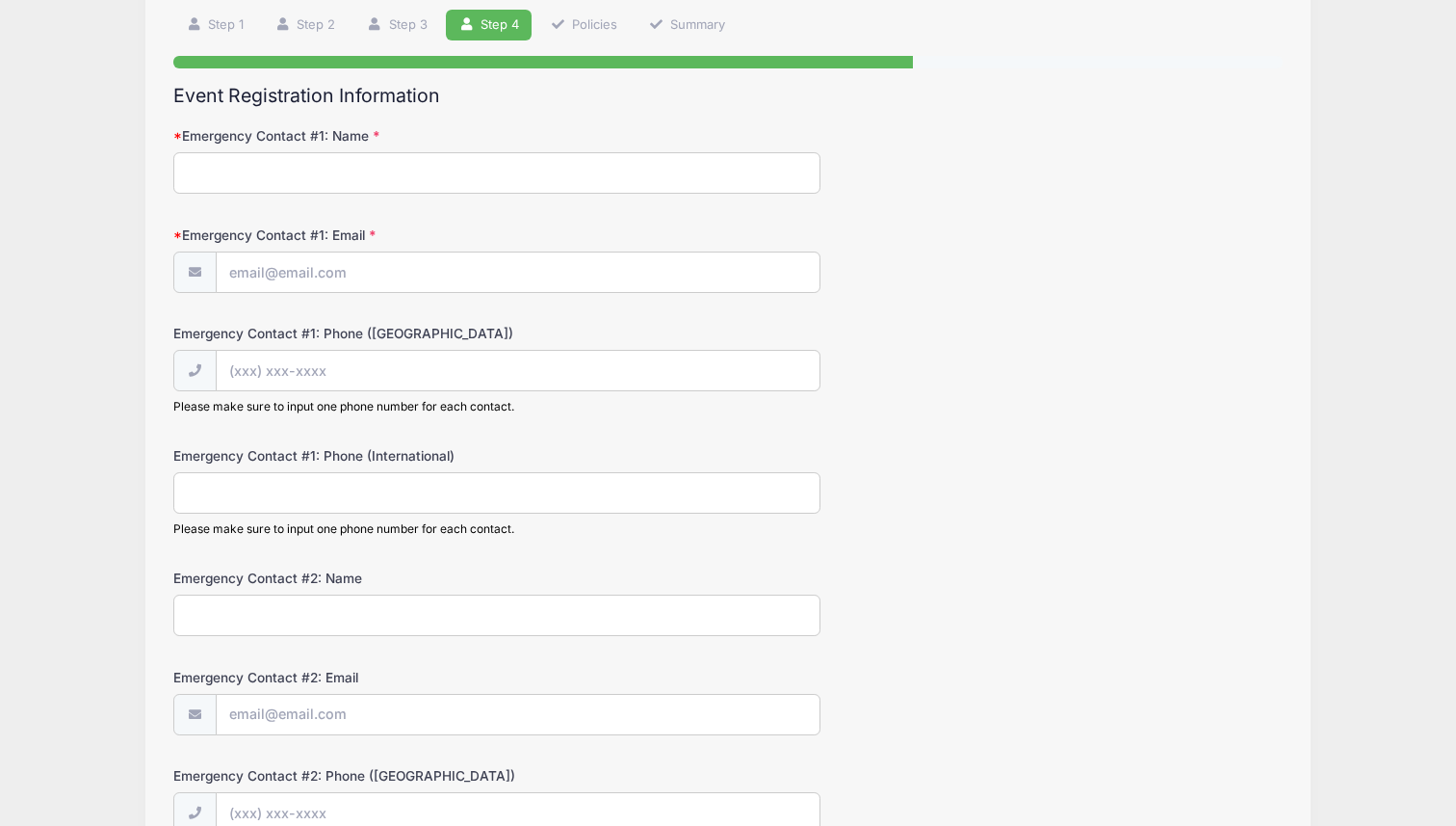
click at [393, 168] on input "Emergency Contact #1: Name" at bounding box center [496, 173] width 647 height 42
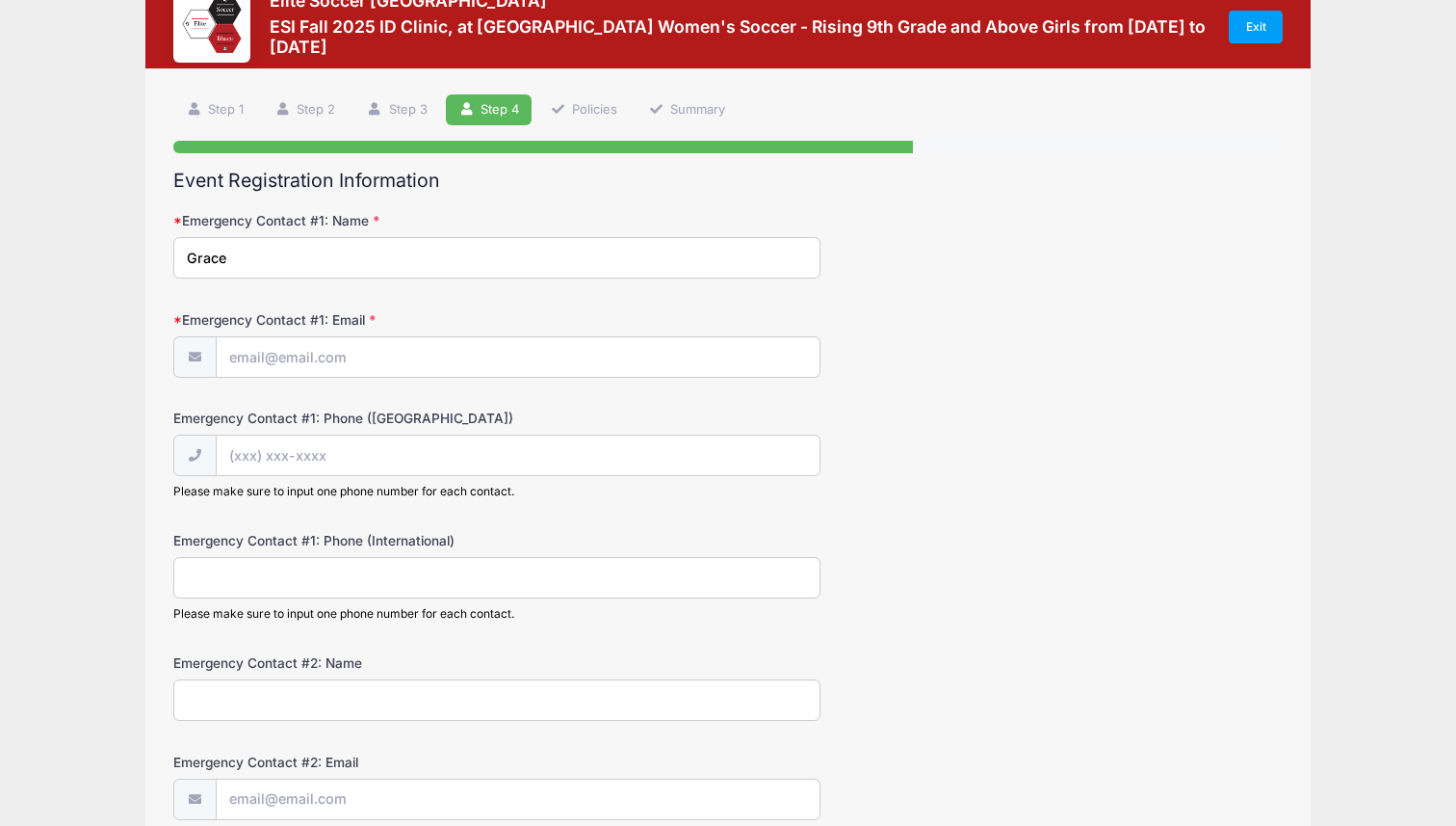
scroll to position [43, 0]
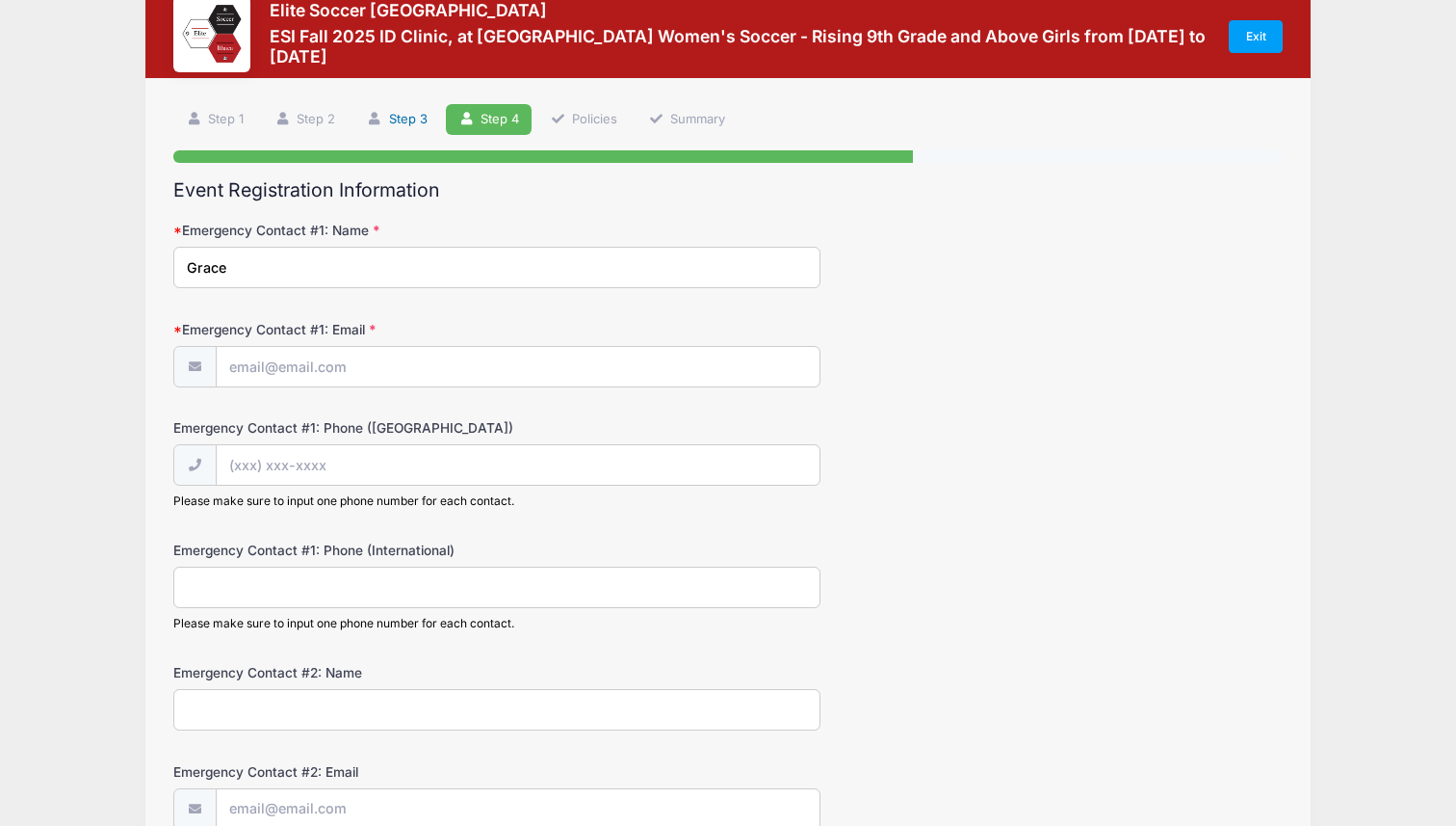
click at [414, 119] on link "Step 3" at bounding box center [397, 120] width 85 height 32
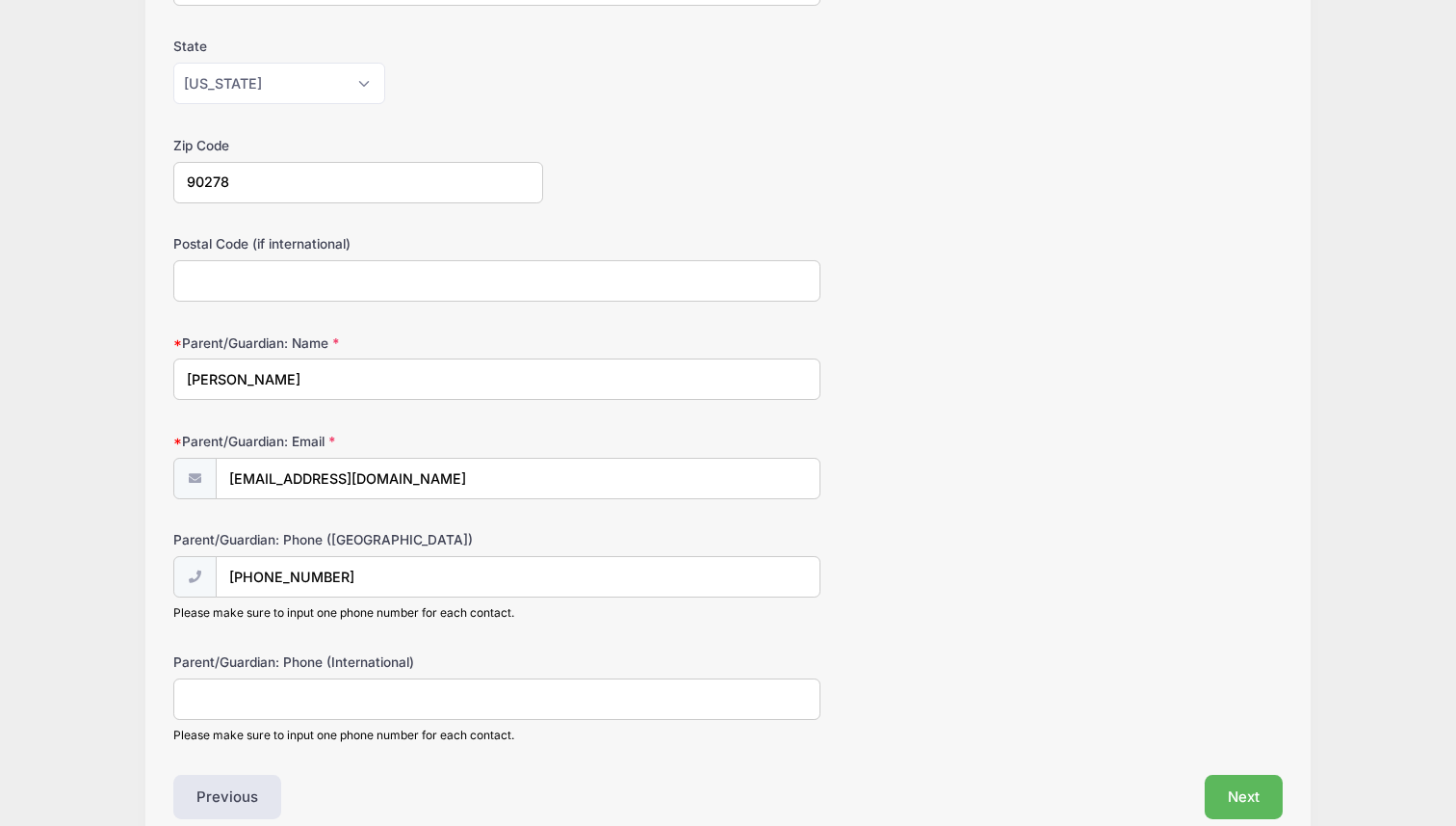
scroll to position [517, 0]
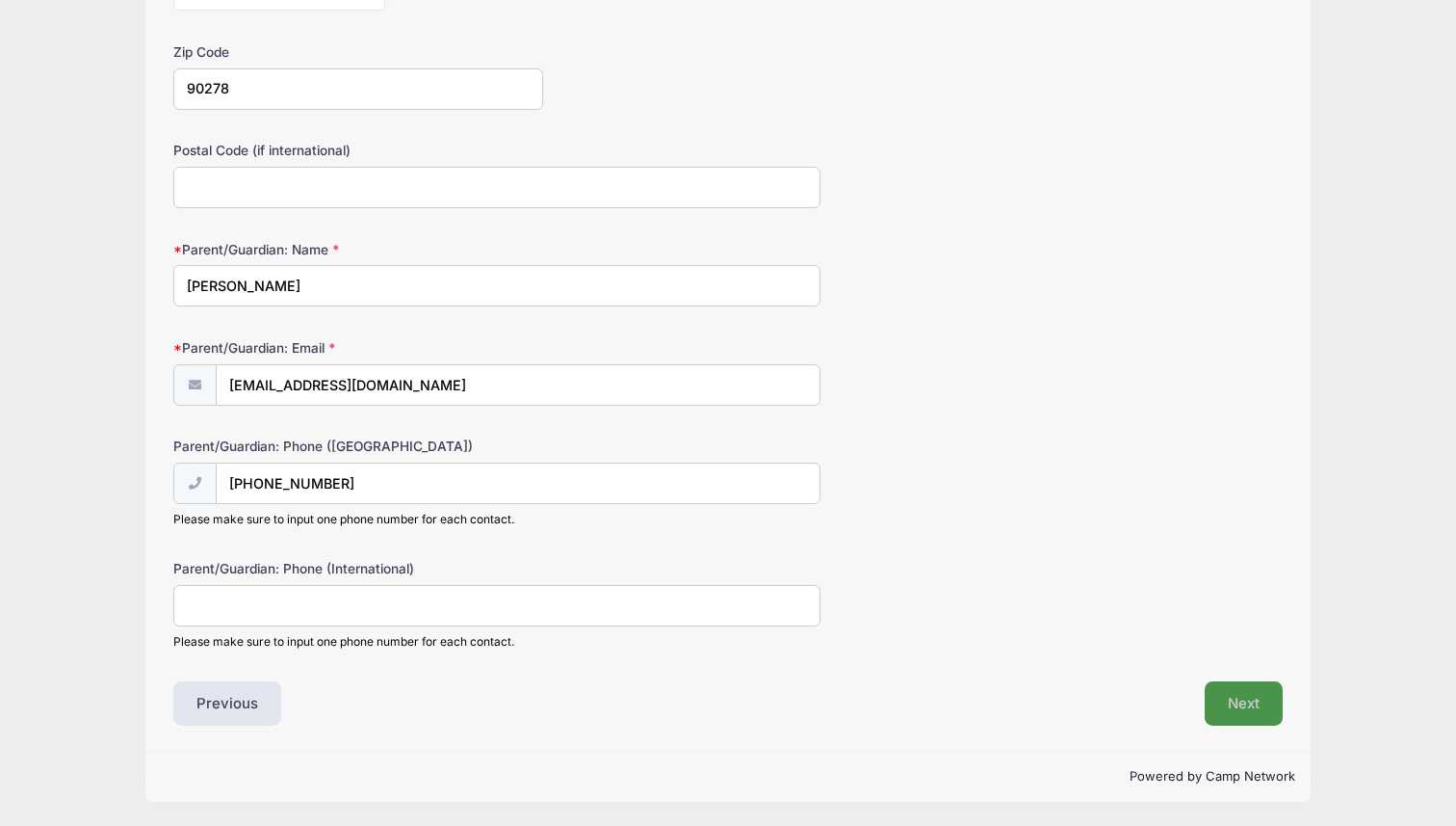
click at [1237, 701] on button "Next" at bounding box center [1243, 704] width 78 height 45
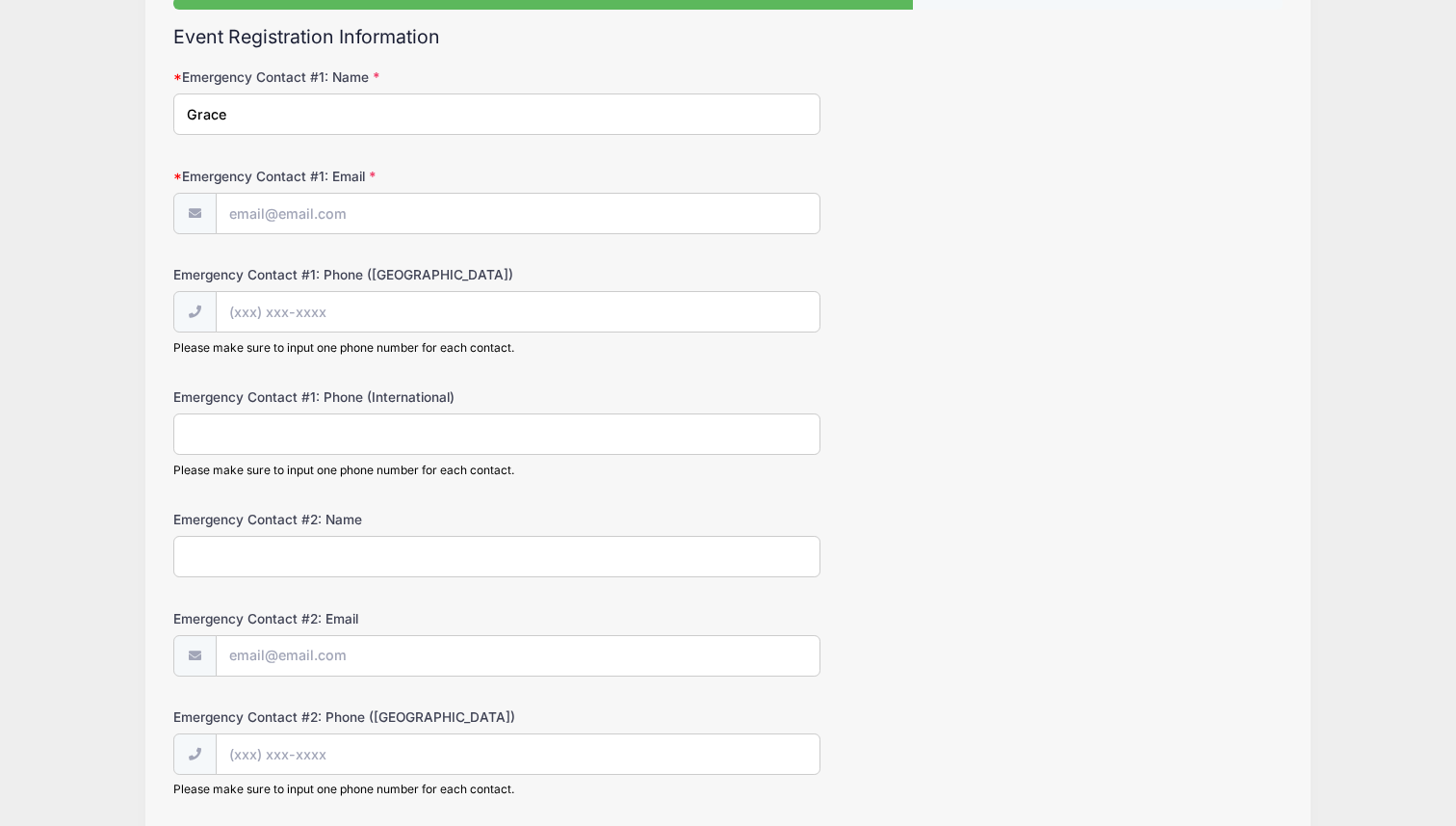
scroll to position [147, 0]
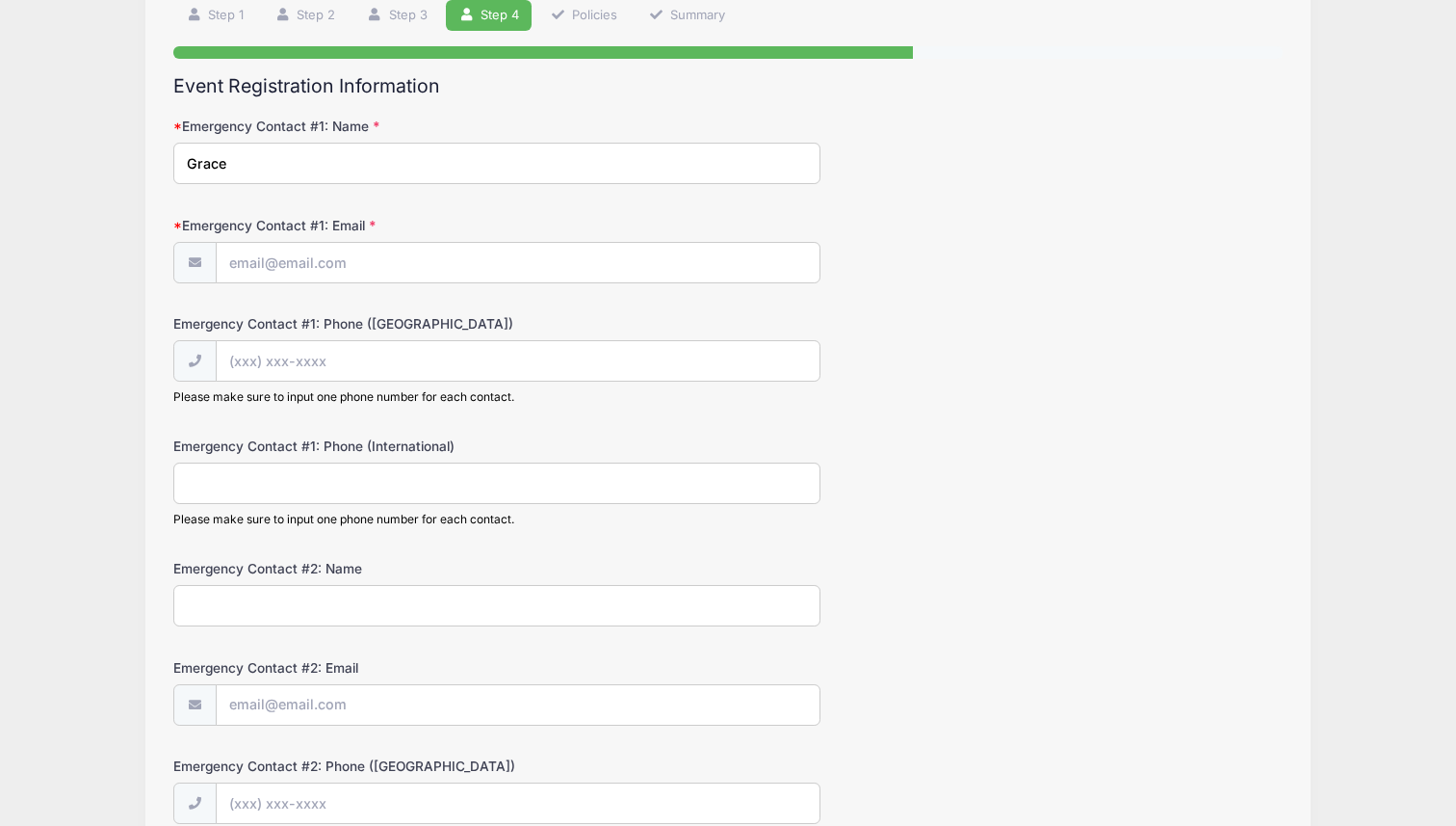
click at [432, 172] on input "Grace" at bounding box center [496, 163] width 647 height 42
type input "[PERSON_NAME]"
click at [327, 259] on input "Emergency Contact #1: Email" at bounding box center [518, 263] width 603 height 42
type input "[EMAIL_ADDRESS][DOMAIN_NAME]"
click at [243, 371] on input "Emergency Contact #1: Phone ([GEOGRAPHIC_DATA])" at bounding box center [518, 361] width 603 height 42
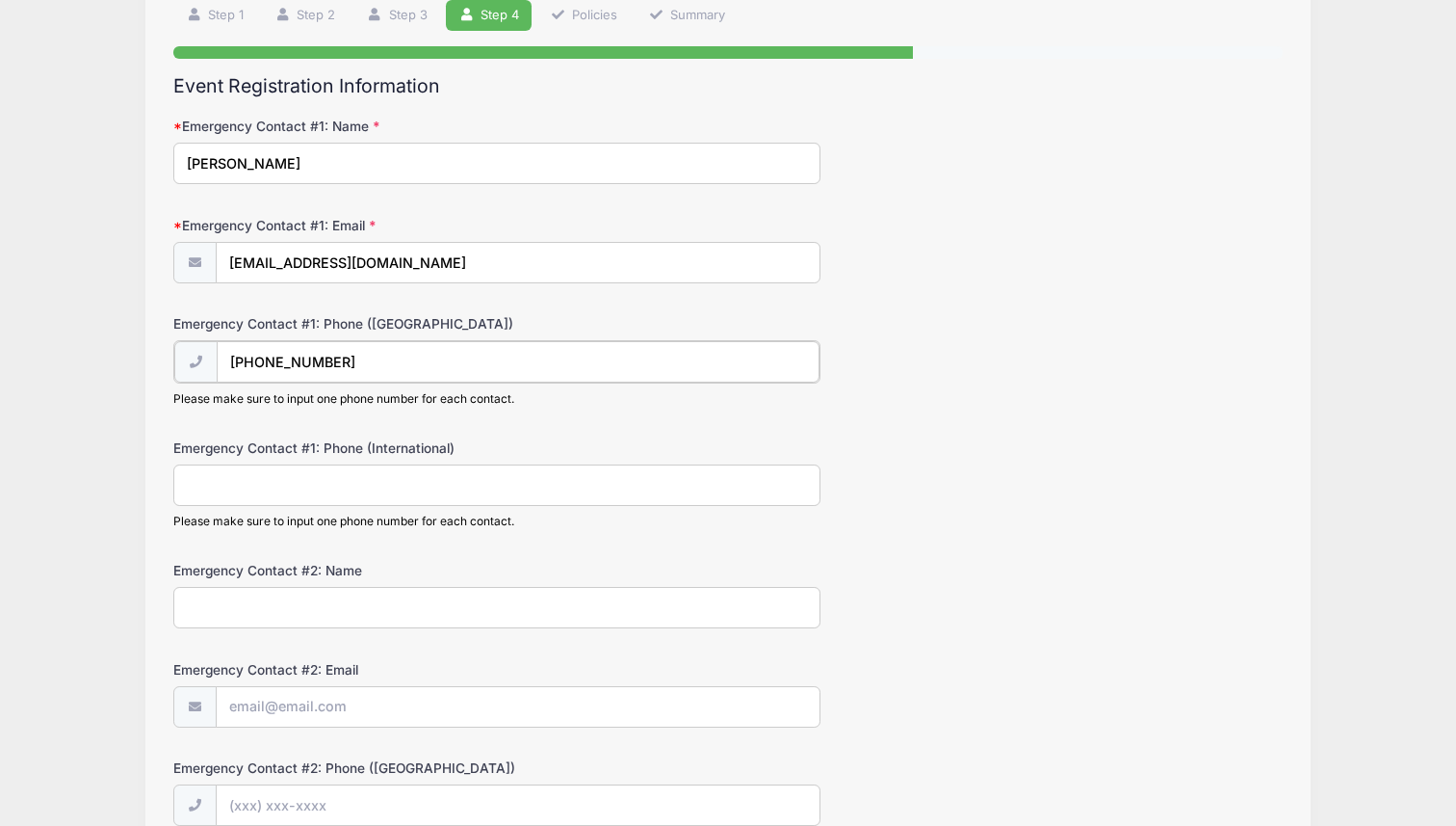
type input "[PHONE_NUMBER]"
click at [244, 485] on input "Emergency Contact #1: Phone (International)" at bounding box center [496, 483] width 647 height 42
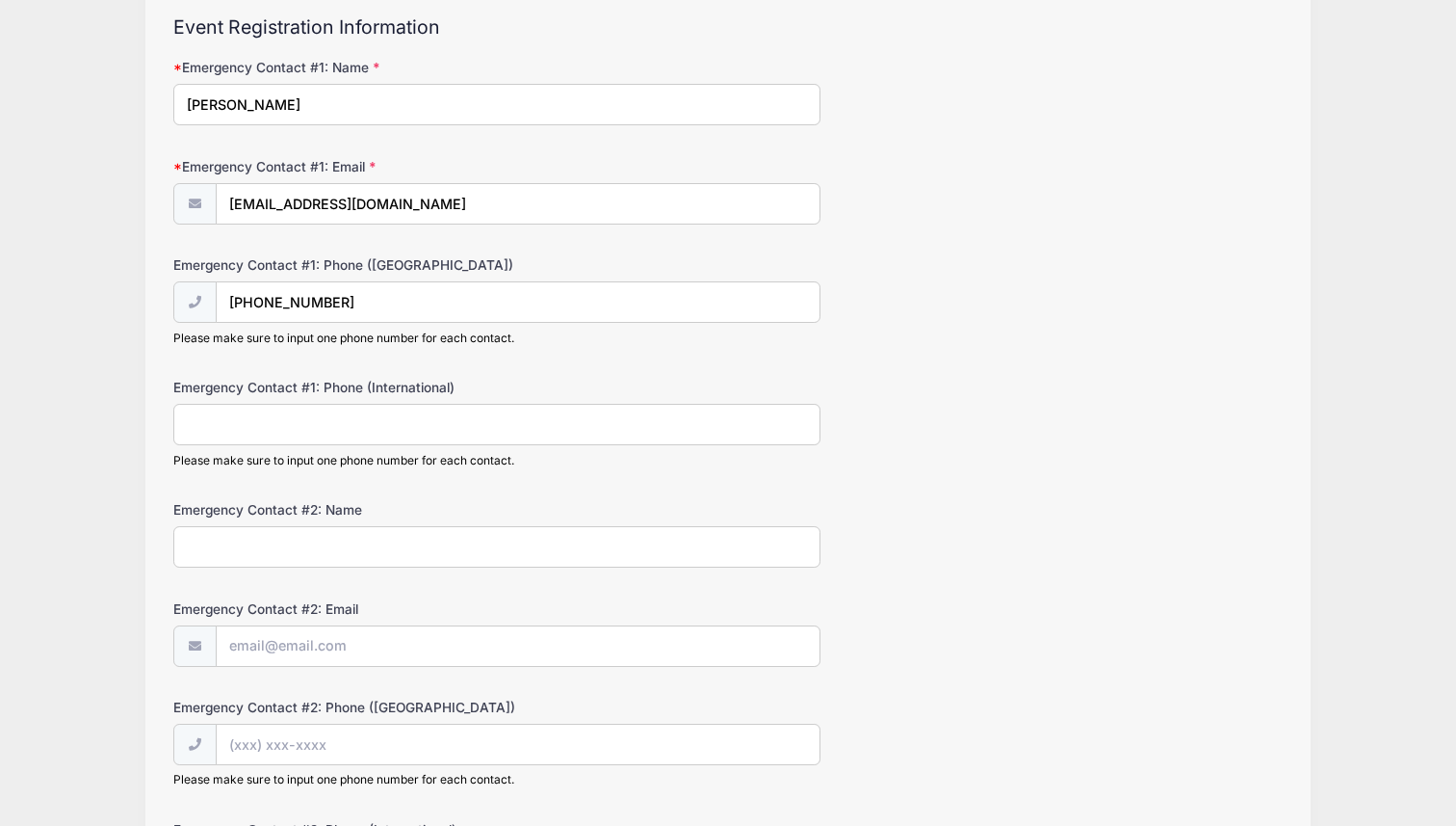
scroll to position [217, 0]
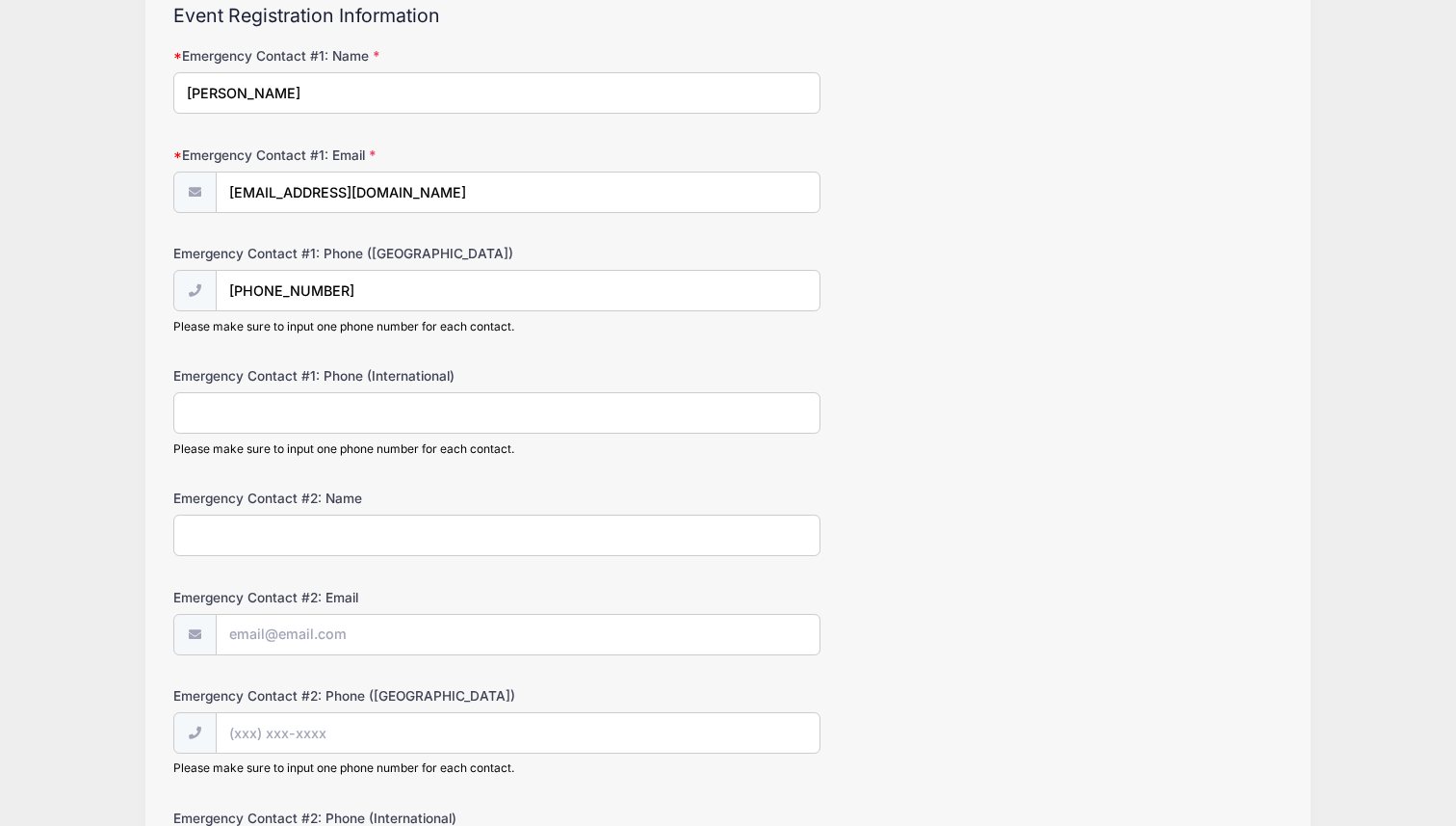
click at [283, 529] on input "Emergency Contact #2: Name" at bounding box center [496, 534] width 647 height 42
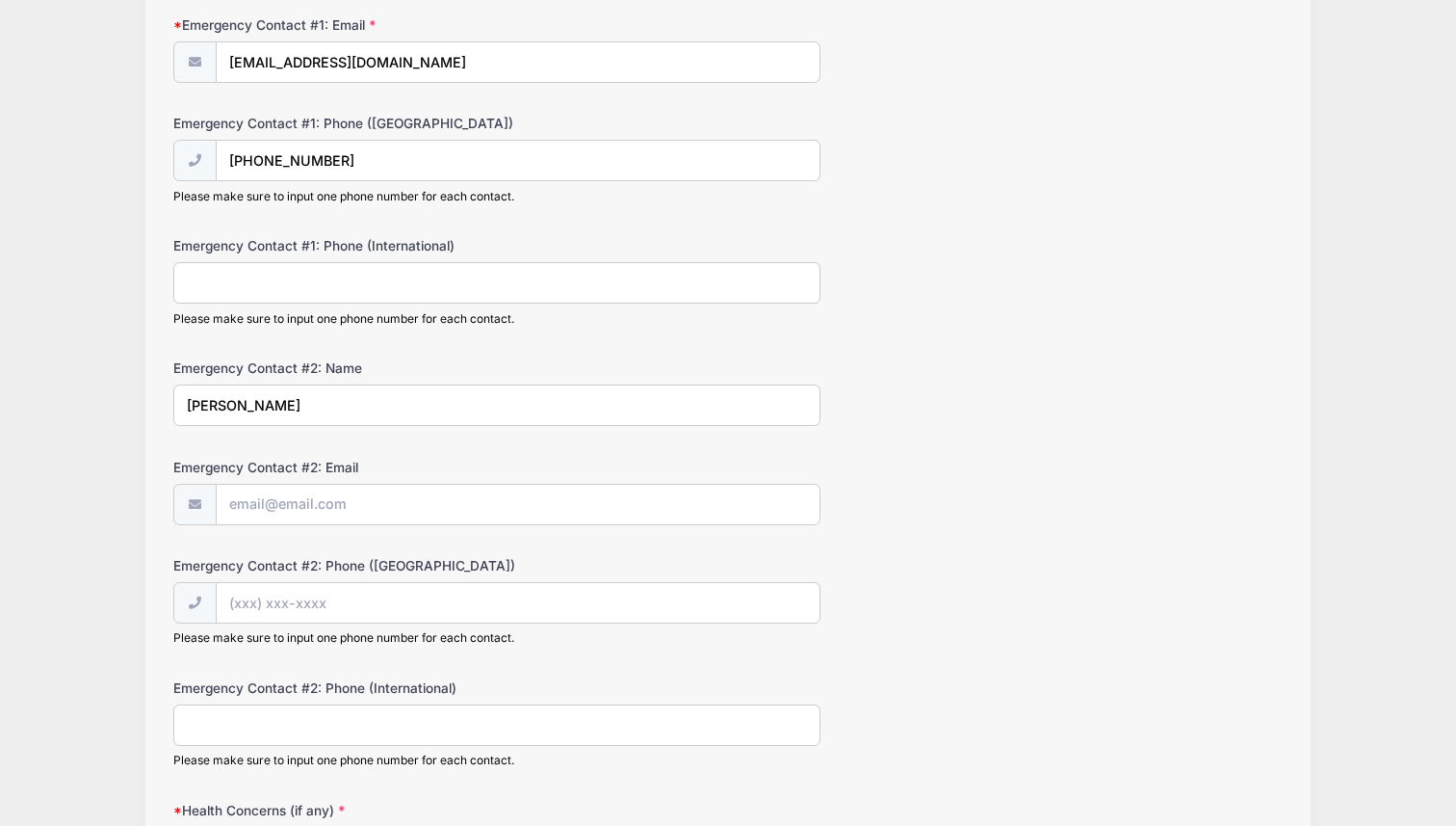
scroll to position [374, 0]
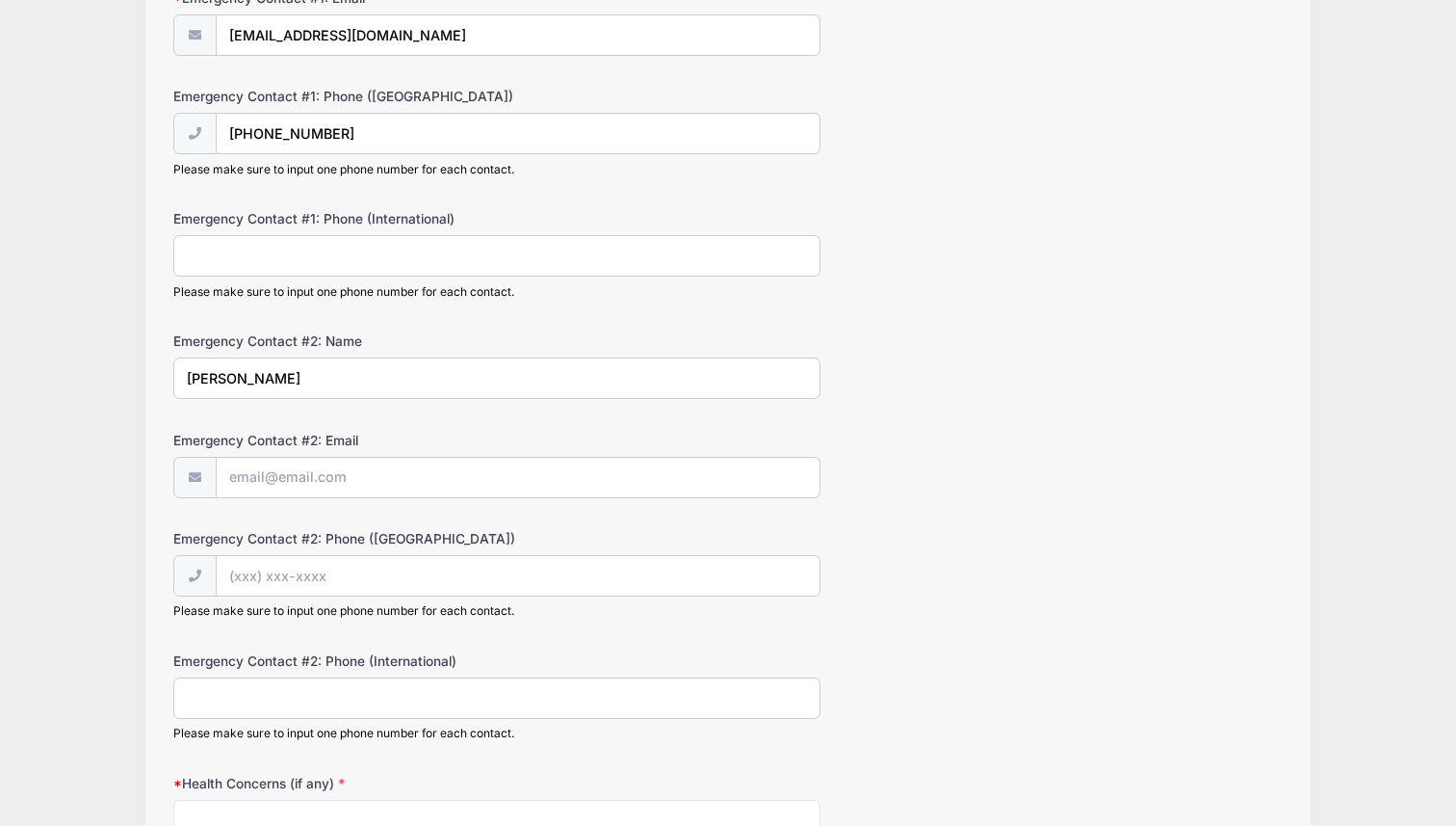
type input "[PERSON_NAME]"
click at [338, 478] on input "Emergency Contact #2: Email" at bounding box center [518, 478] width 603 height 42
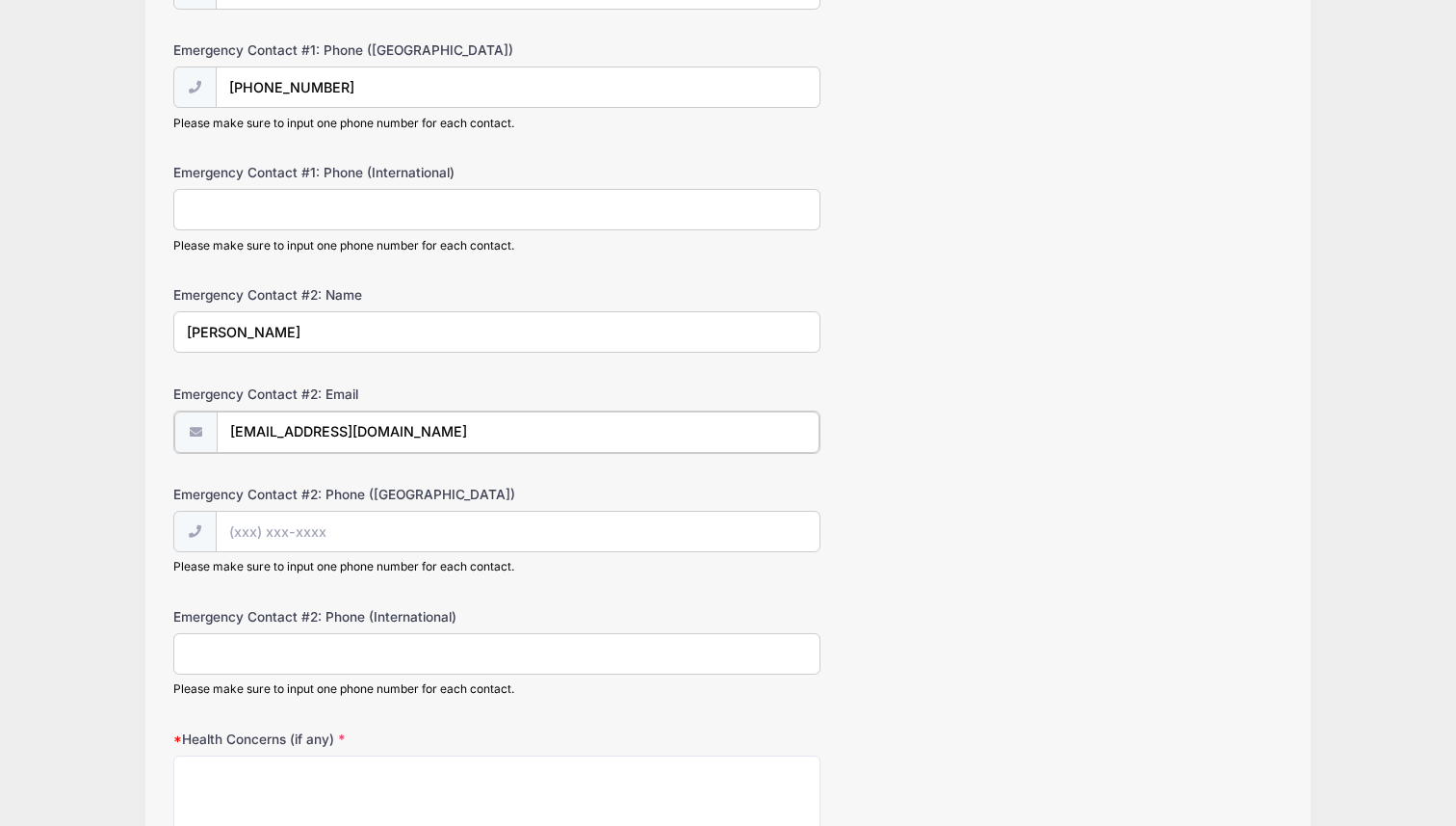
type input "[EMAIL_ADDRESS][DOMAIN_NAME]"
click at [301, 531] on input "Emergency Contact #2: Phone ([GEOGRAPHIC_DATA])" at bounding box center [518, 530] width 603 height 42
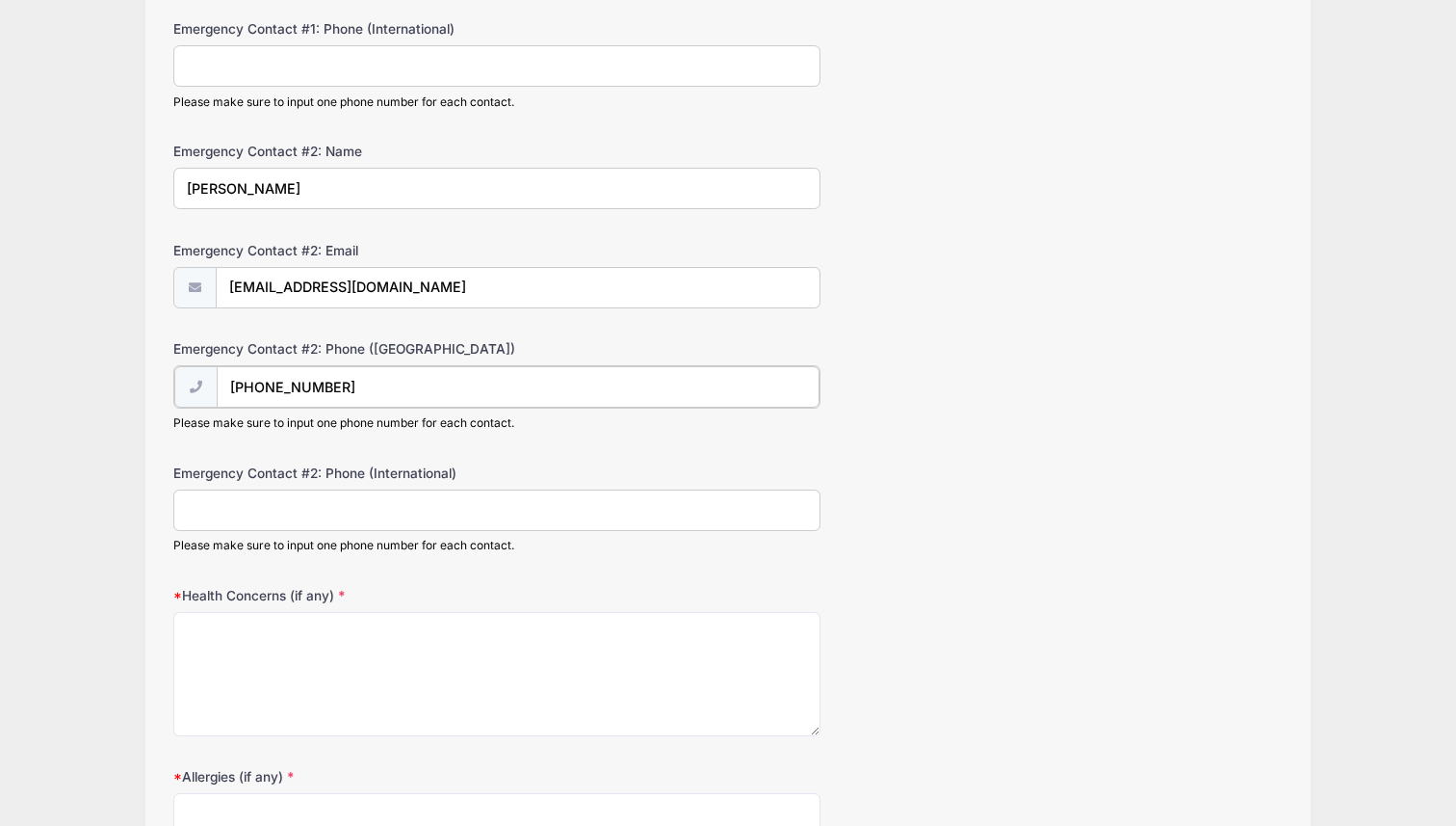
scroll to position [583, 0]
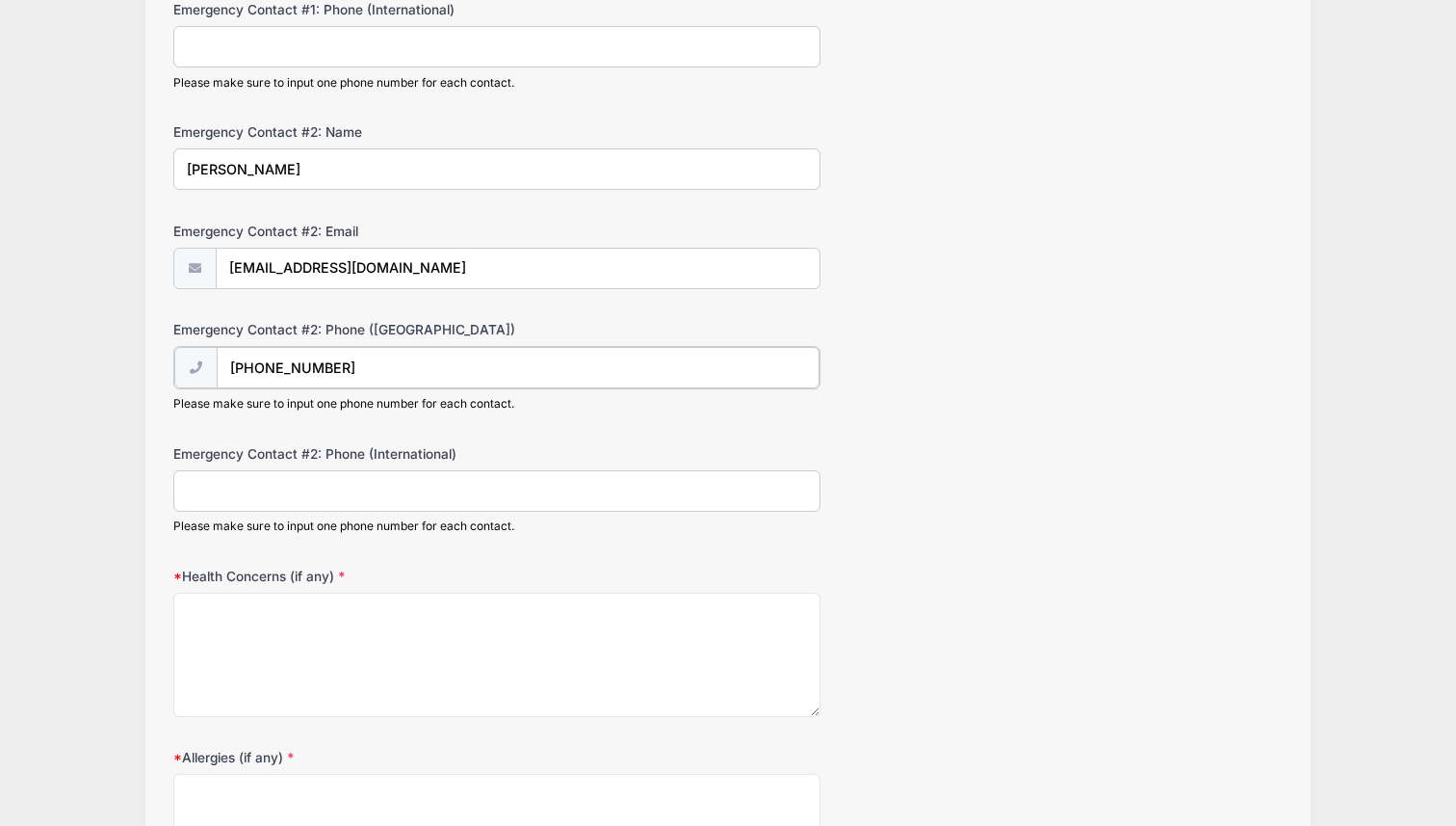
type input "[PHONE_NUMBER]"
click at [236, 499] on input "Emergency Contact #2: Phone (International)" at bounding box center [496, 489] width 647 height 42
click at [244, 617] on textarea "Health Concerns (if any)" at bounding box center [496, 653] width 647 height 124
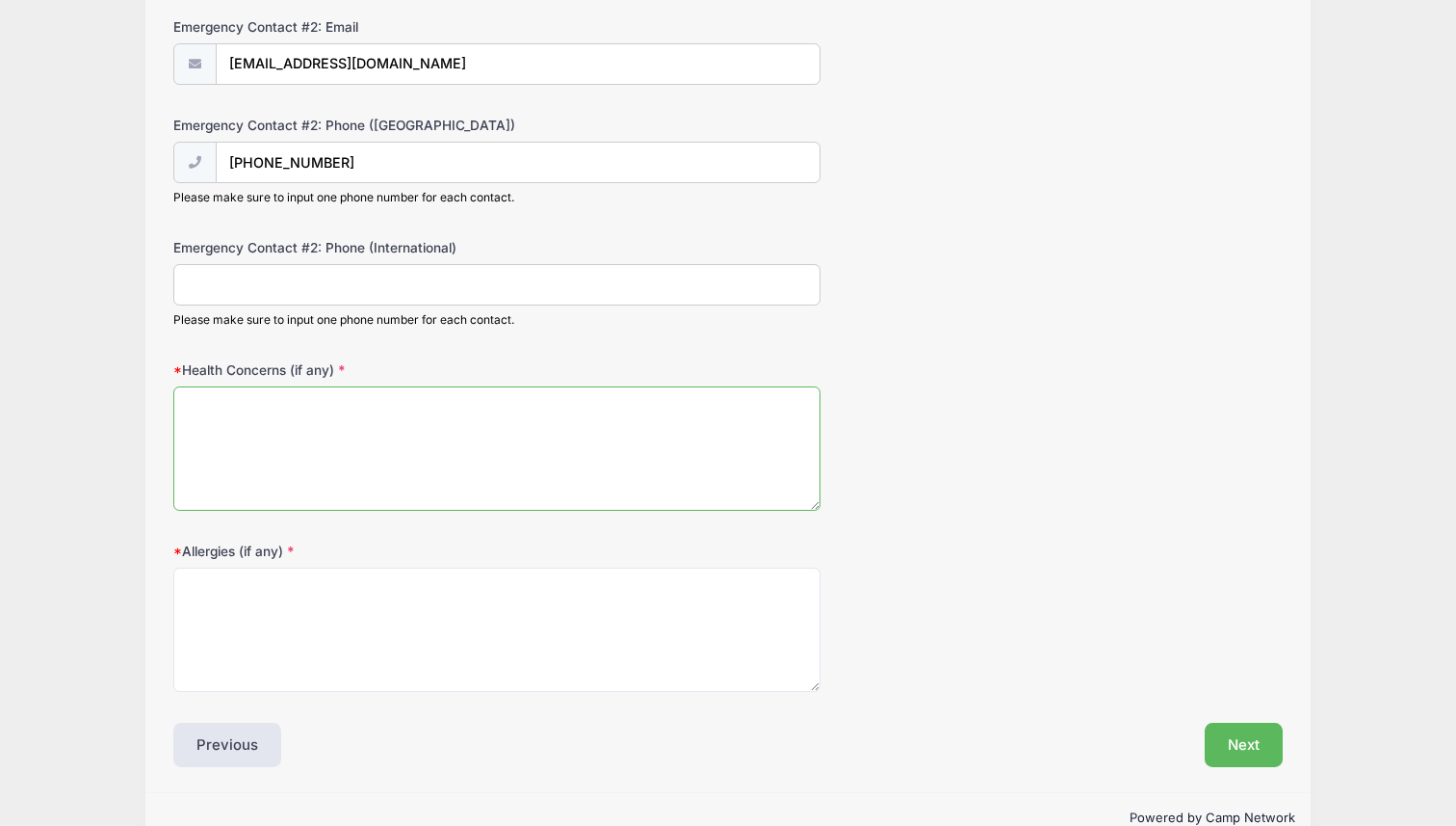
scroll to position [829, 0]
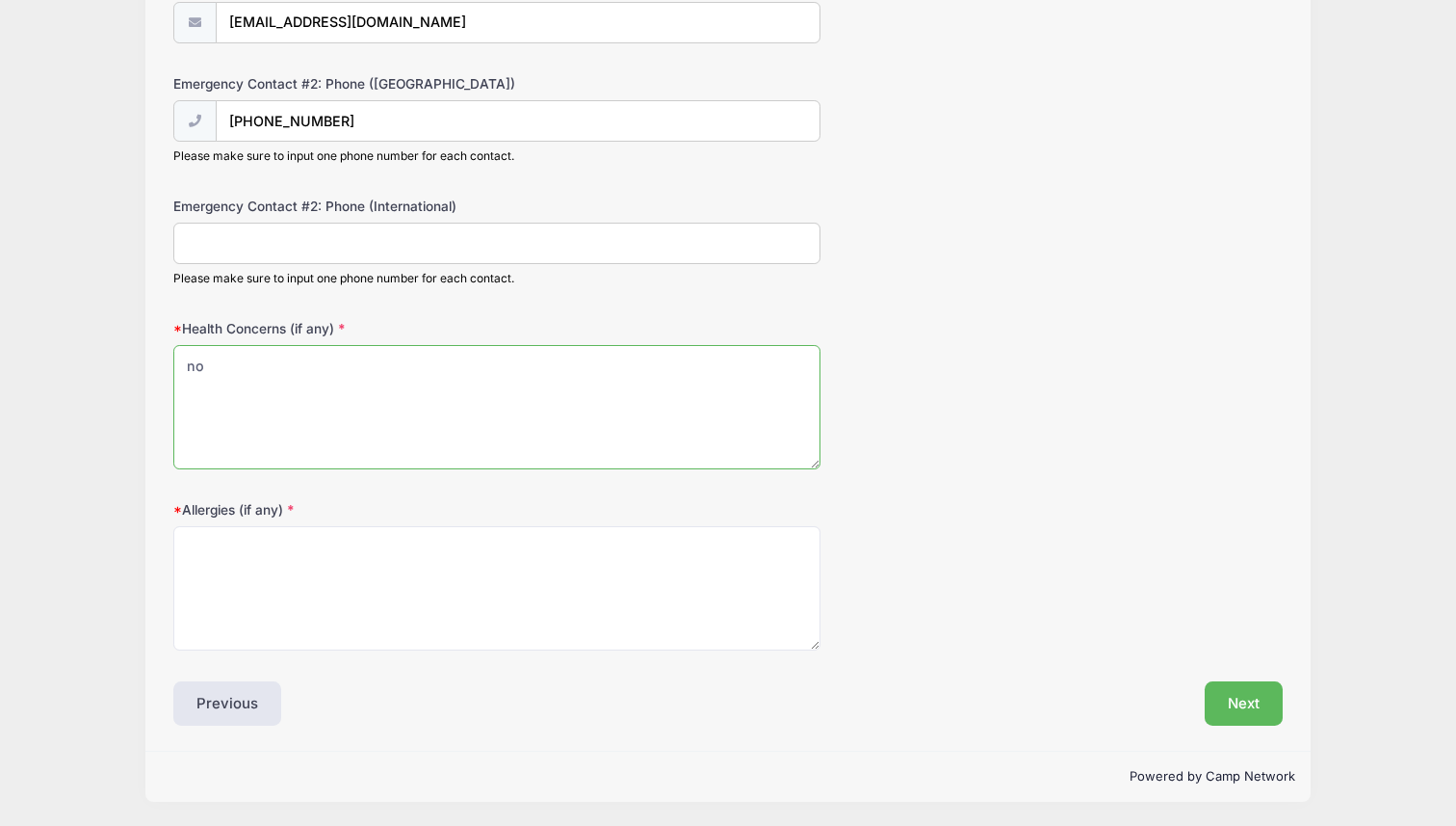
type textarea "n"
type textarea "None"
click at [448, 611] on textarea "Allergies (if any)" at bounding box center [496, 588] width 647 height 124
type textarea "None"
click at [1259, 696] on button "Next" at bounding box center [1243, 704] width 78 height 45
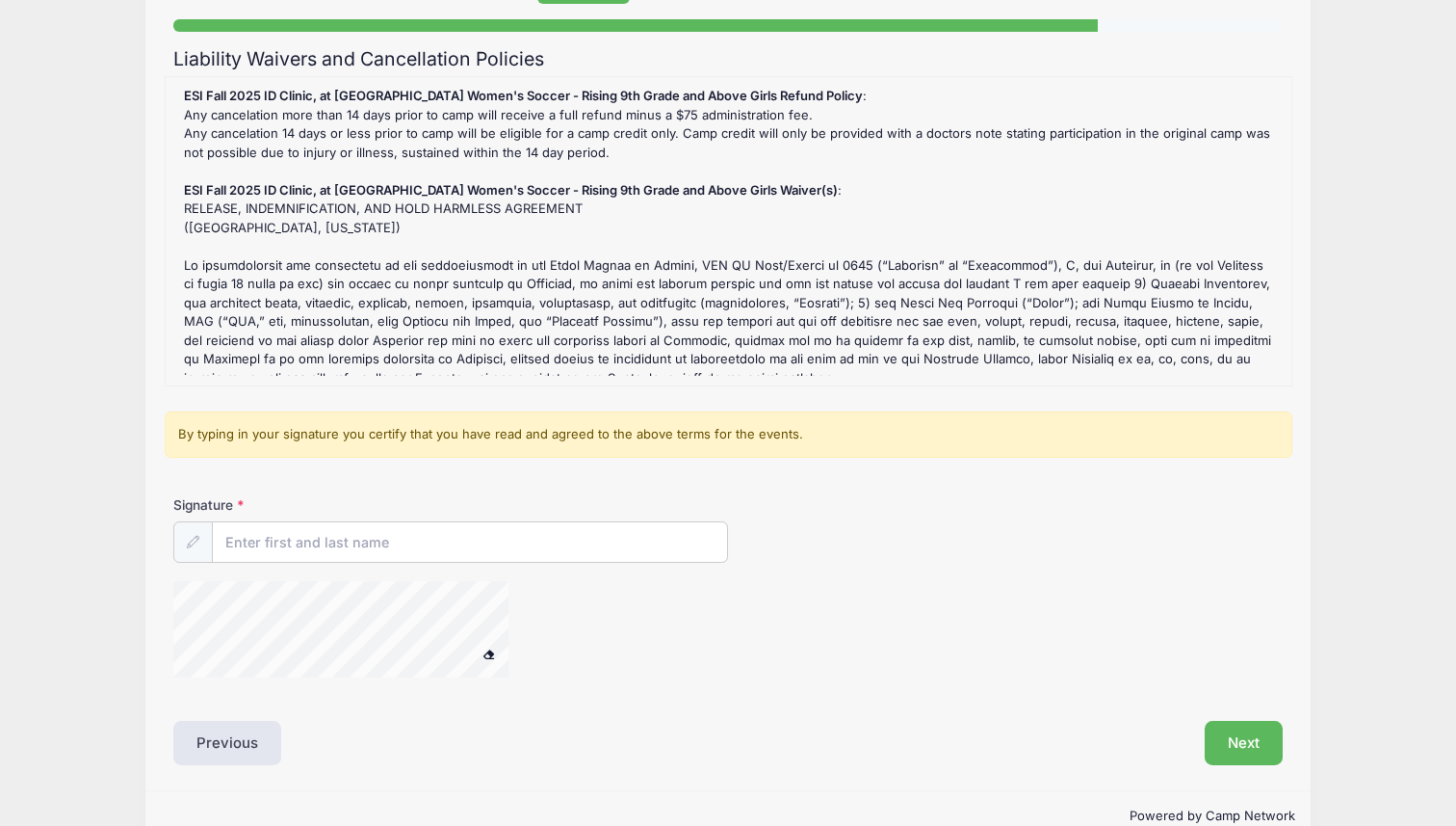
scroll to position [190, 0]
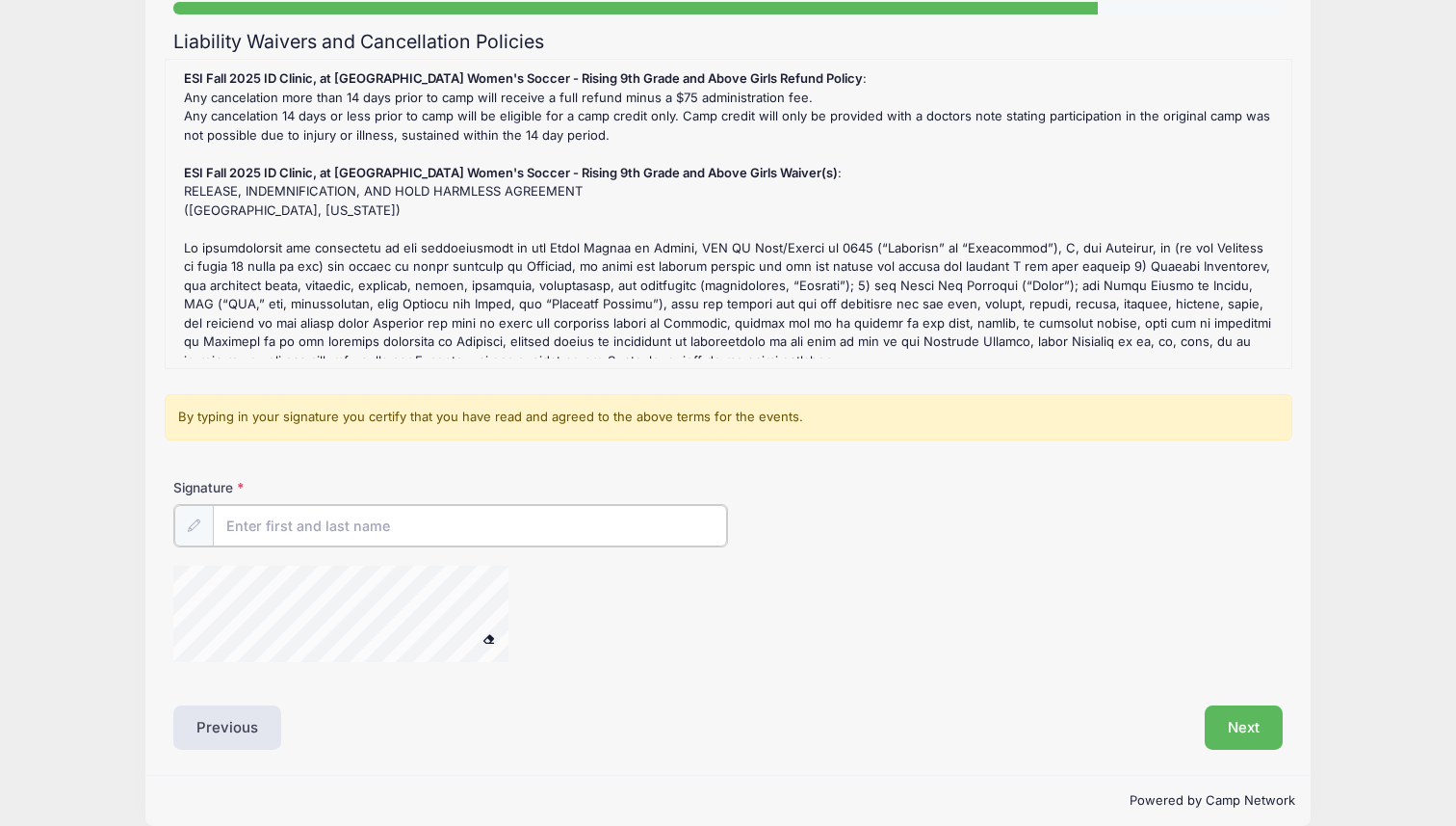
click at [298, 505] on input "Signature" at bounding box center [469, 525] width 514 height 42
type input "[PERSON_NAME]"
click at [1224, 723] on button "Next" at bounding box center [1243, 726] width 78 height 45
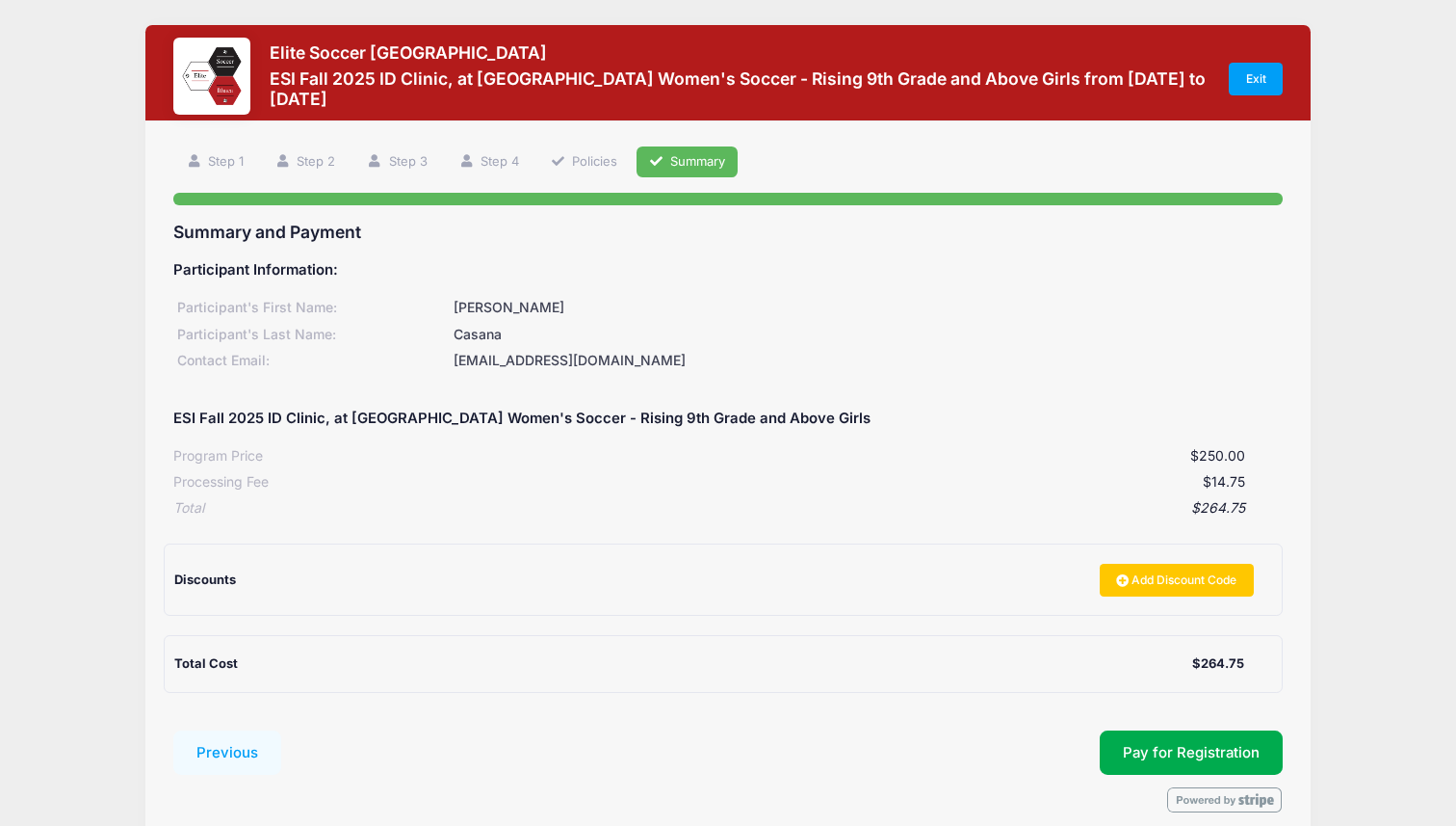
scroll to position [87, 0]
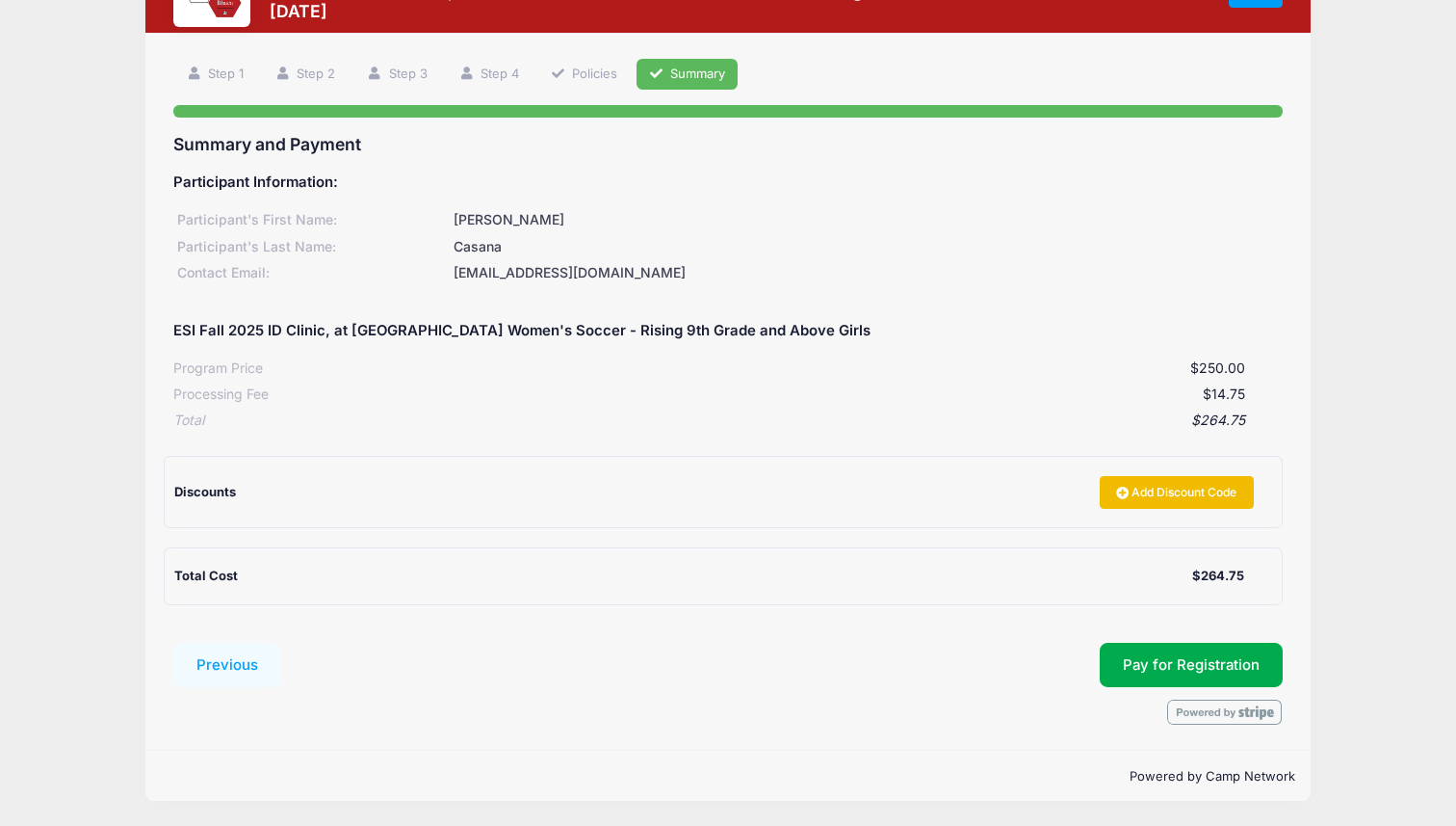
click at [1116, 503] on link "Add Discount Code" at bounding box center [1176, 493] width 154 height 33
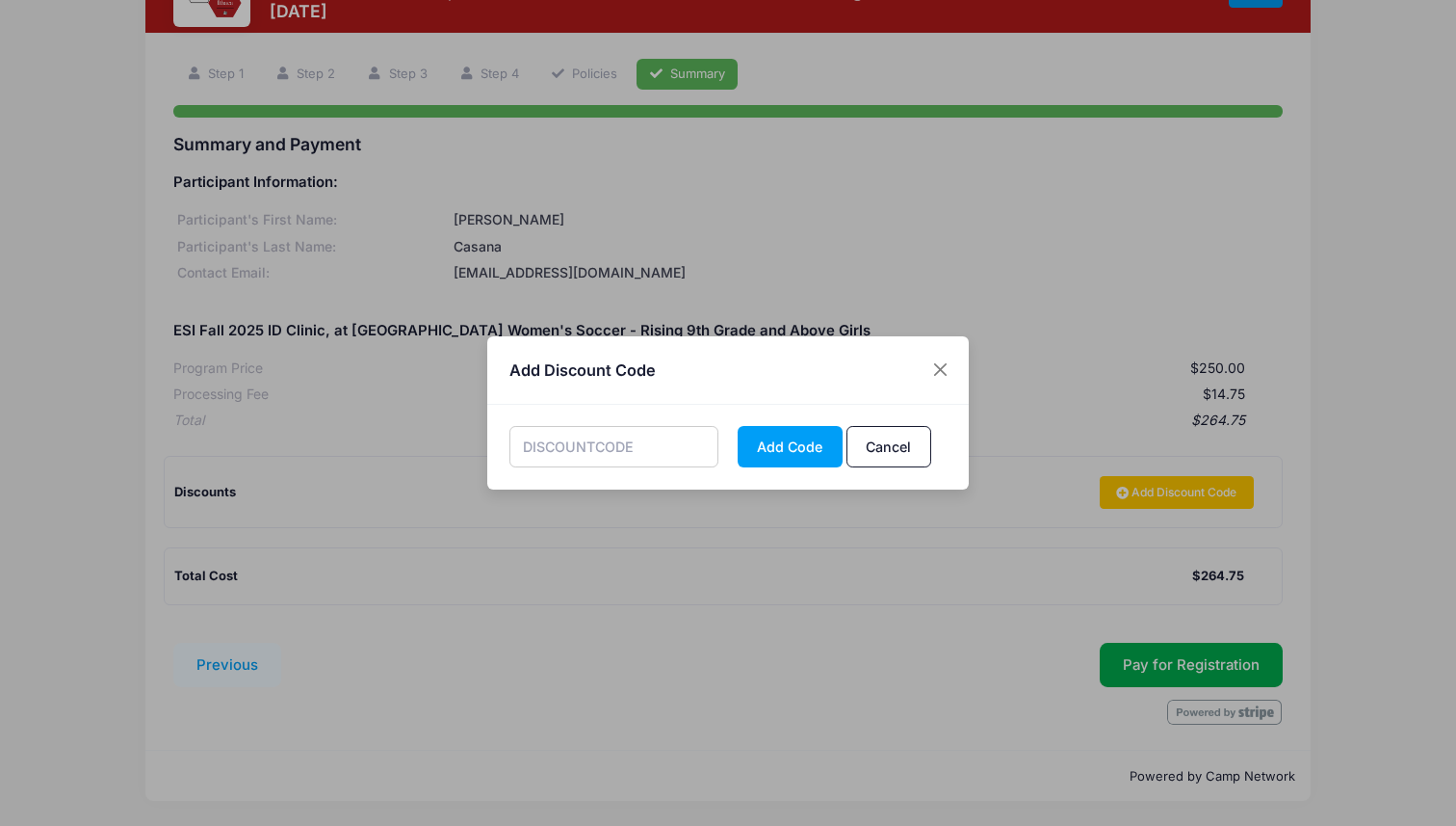
click at [598, 431] on input "text" at bounding box center [614, 446] width 210 height 42
type input "EARLYBIRD"
click at [792, 443] on button "Add Code" at bounding box center [790, 446] width 105 height 42
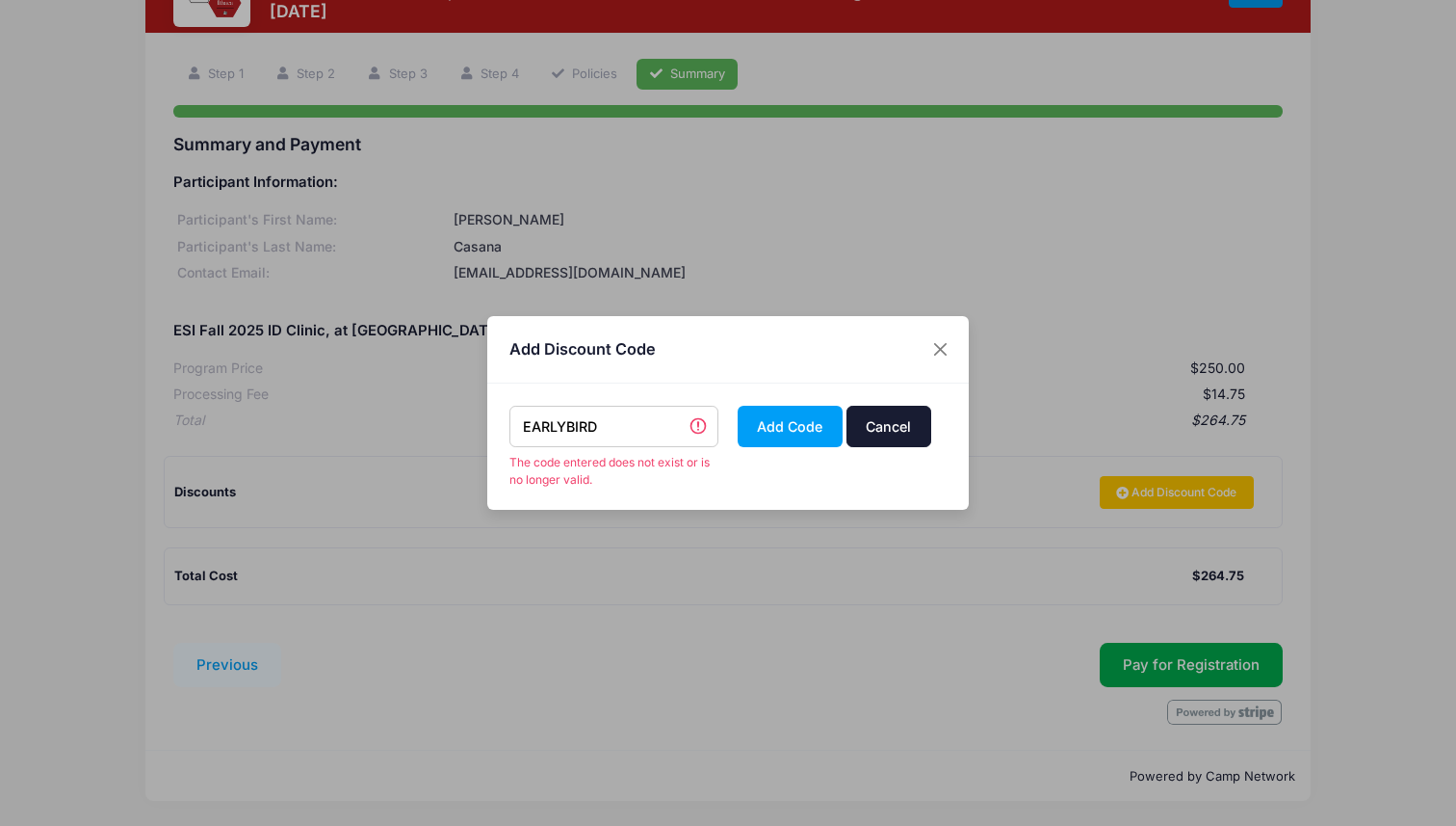
click at [890, 426] on button "Cancel" at bounding box center [888, 426] width 85 height 42
